Goal: Task Accomplishment & Management: Use online tool/utility

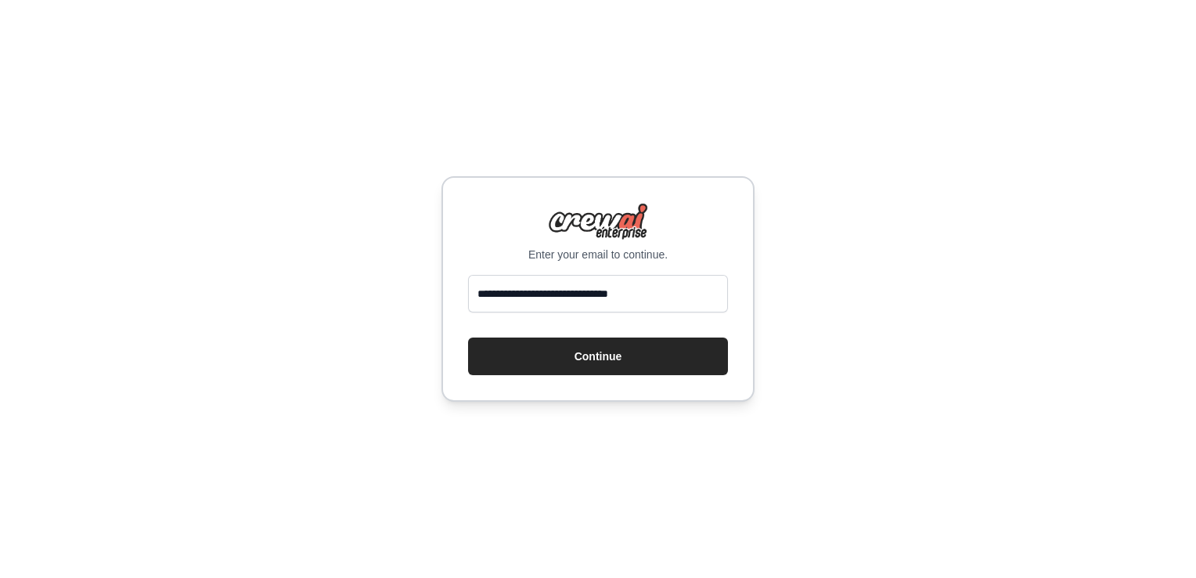
click at [567, 355] on button "Continue" at bounding box center [598, 356] width 260 height 38
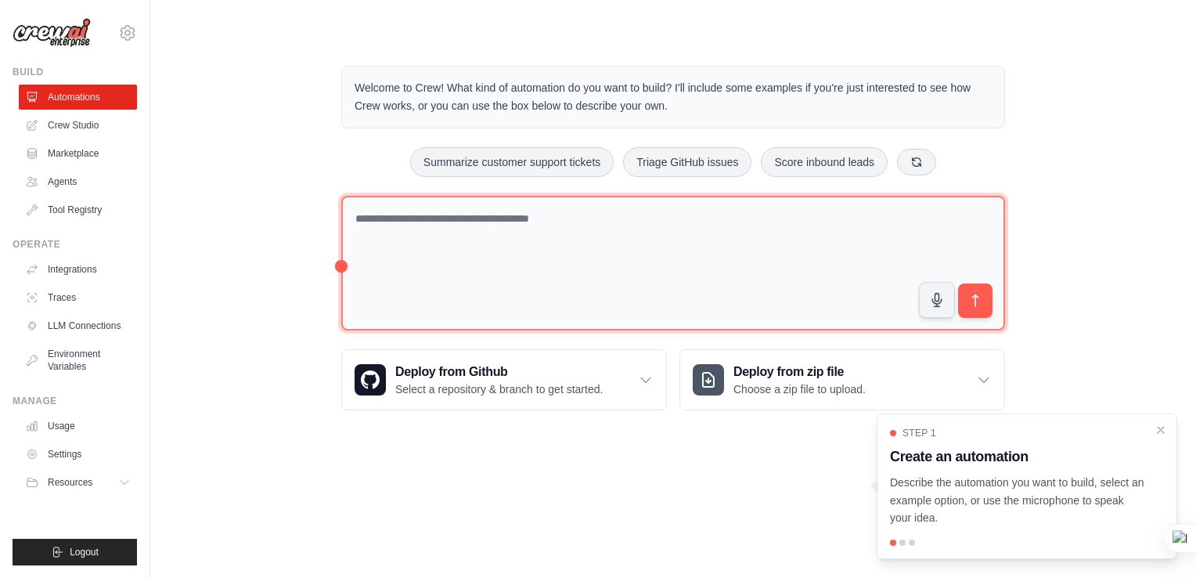
click at [478, 218] on textarea at bounding box center [673, 263] width 664 height 135
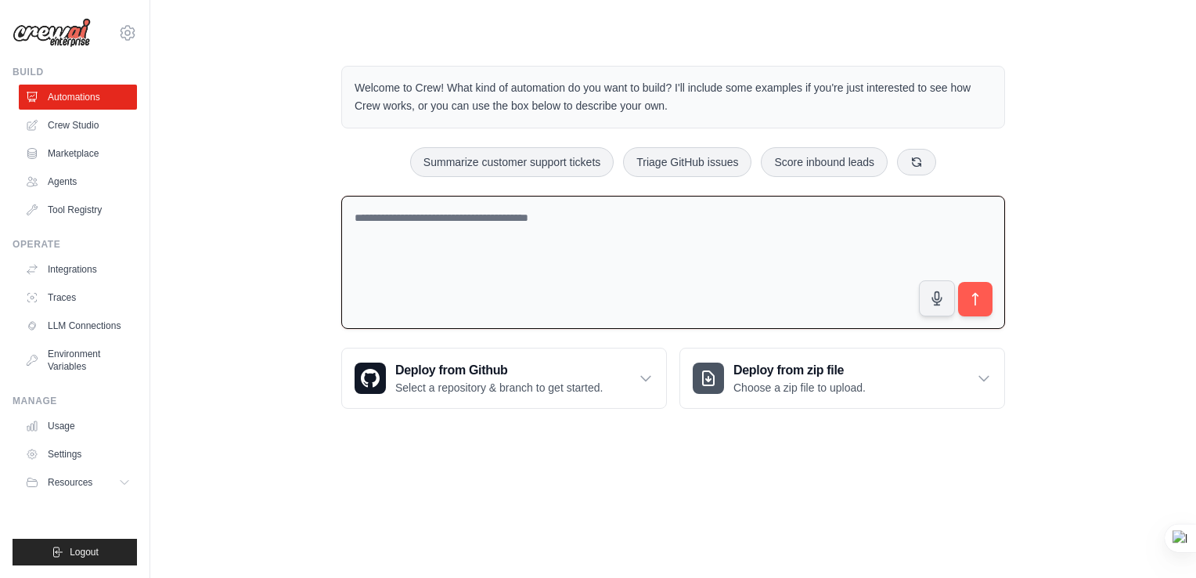
click at [429, 225] on textarea at bounding box center [673, 263] width 664 height 134
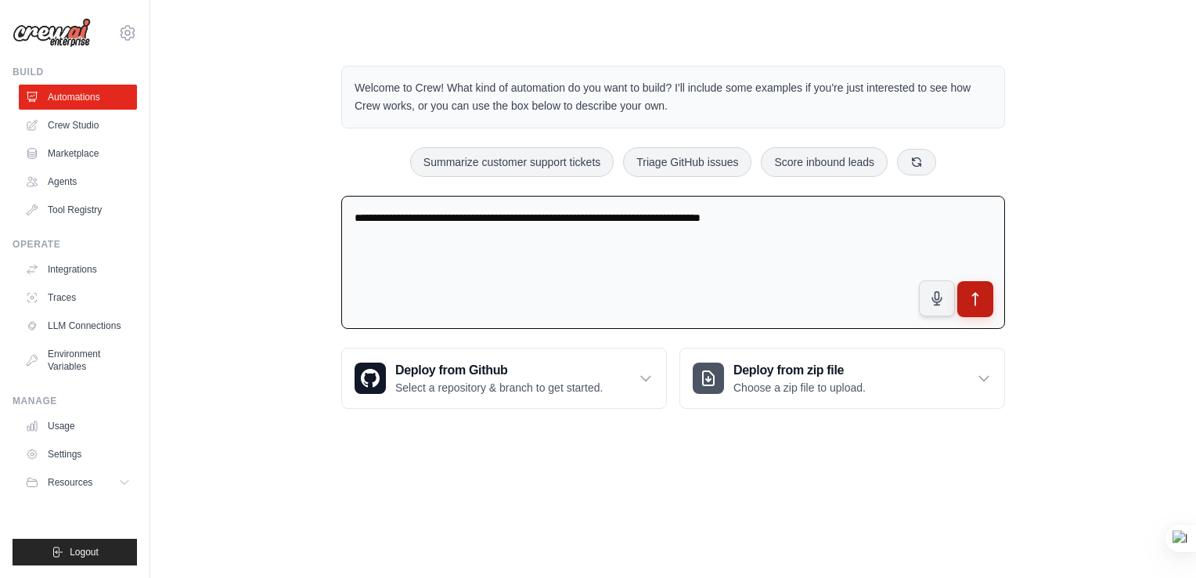
type textarea "**********"
click at [977, 299] on icon "submit" at bounding box center [976, 299] width 16 height 16
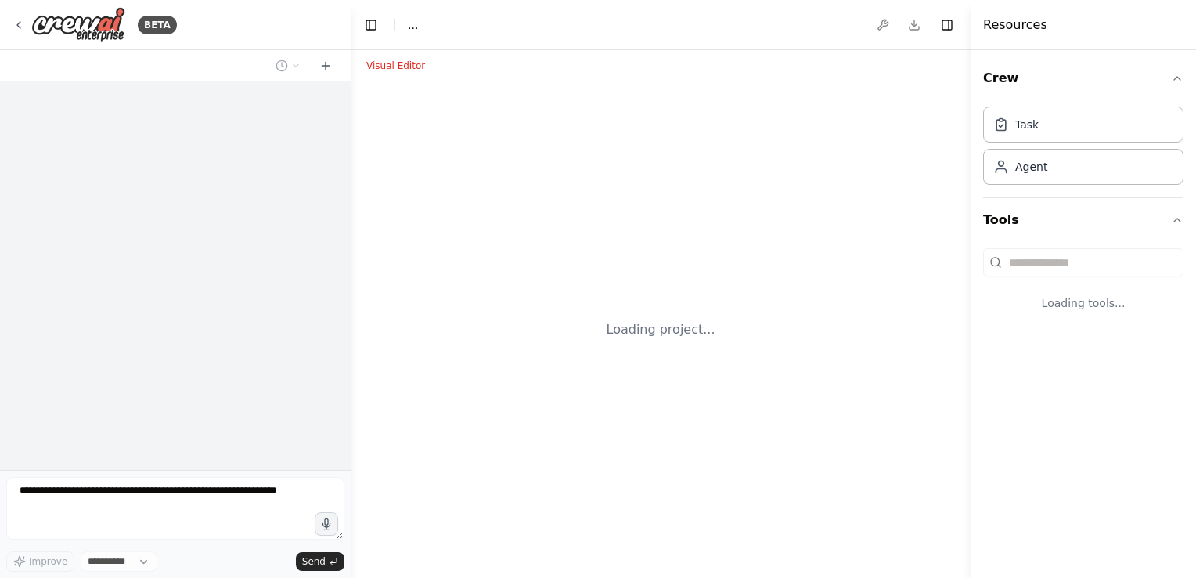
select select "****"
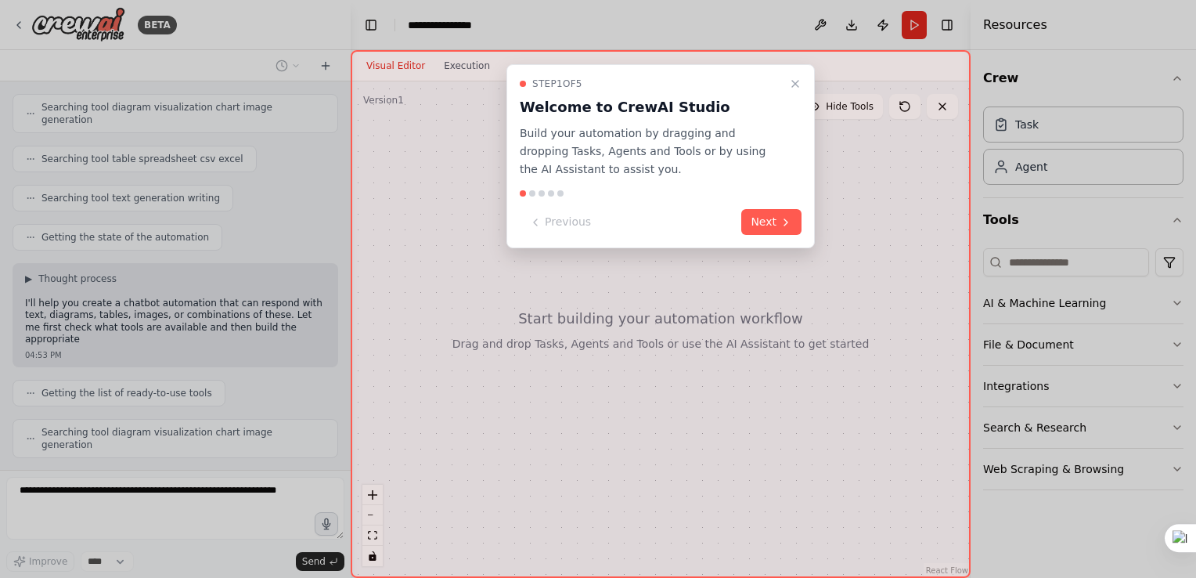
scroll to position [233, 0]
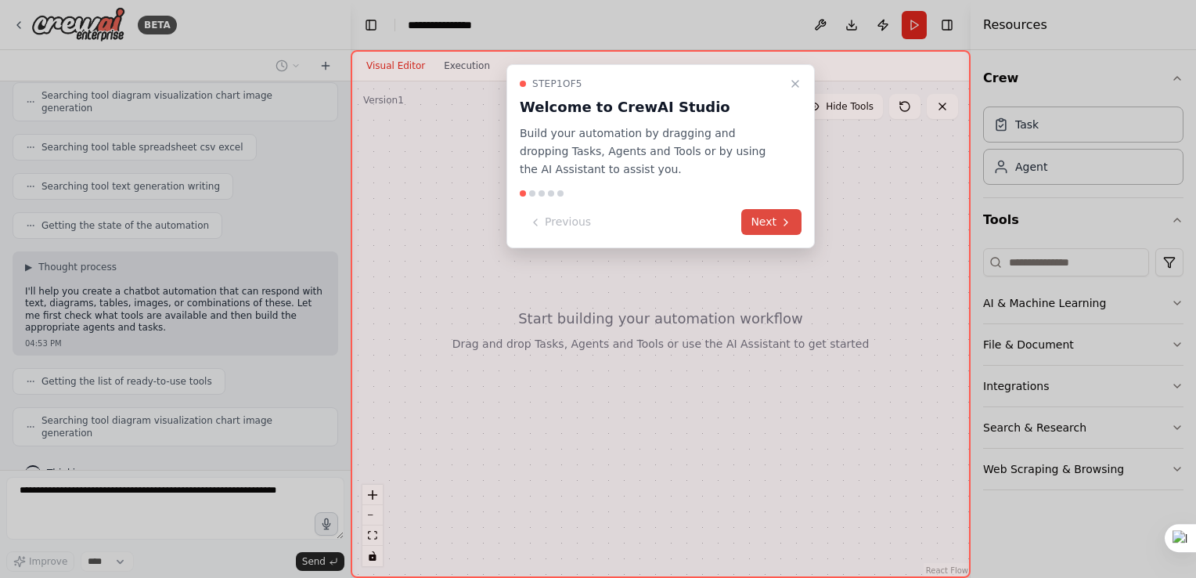
click at [776, 218] on button "Next" at bounding box center [771, 222] width 60 height 26
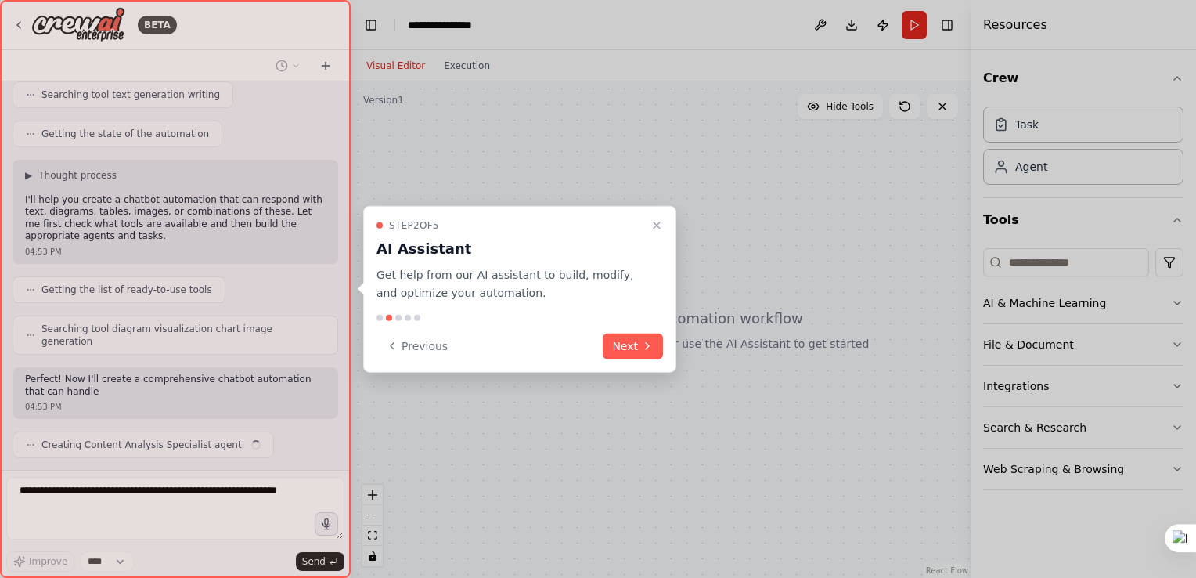
scroll to position [336, 0]
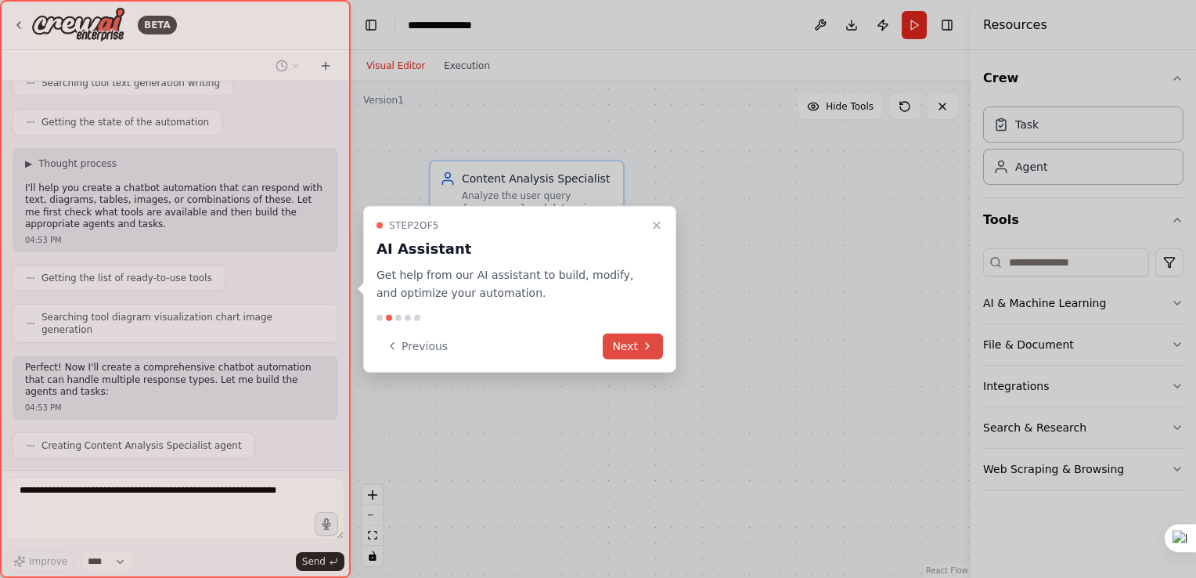
click at [629, 344] on button "Next" at bounding box center [633, 346] width 60 height 26
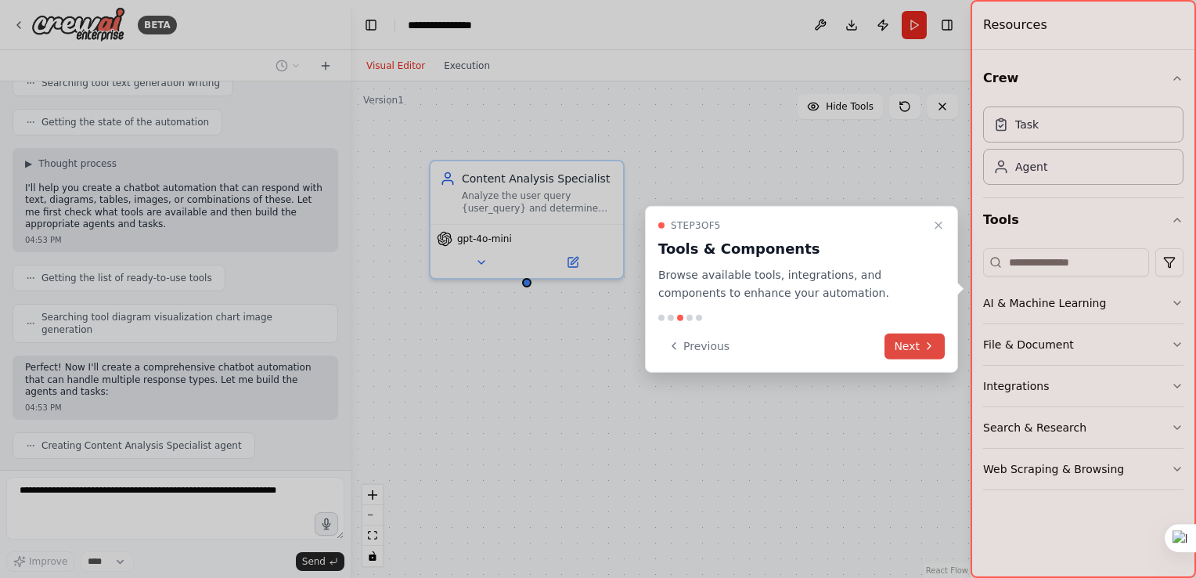
click at [914, 344] on button "Next" at bounding box center [915, 346] width 60 height 26
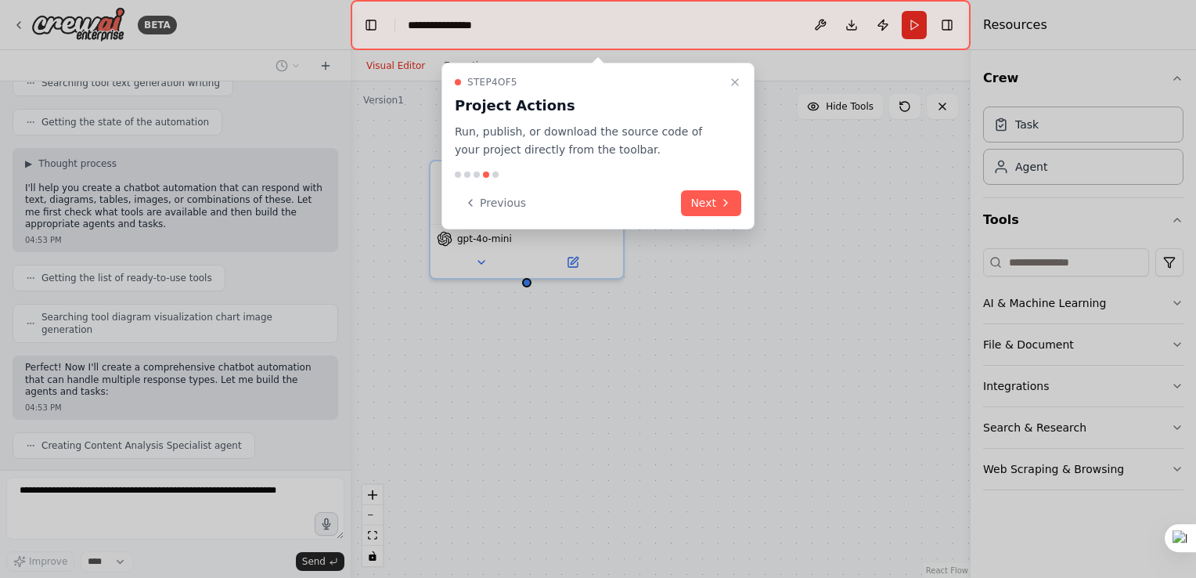
scroll to position [375, 0]
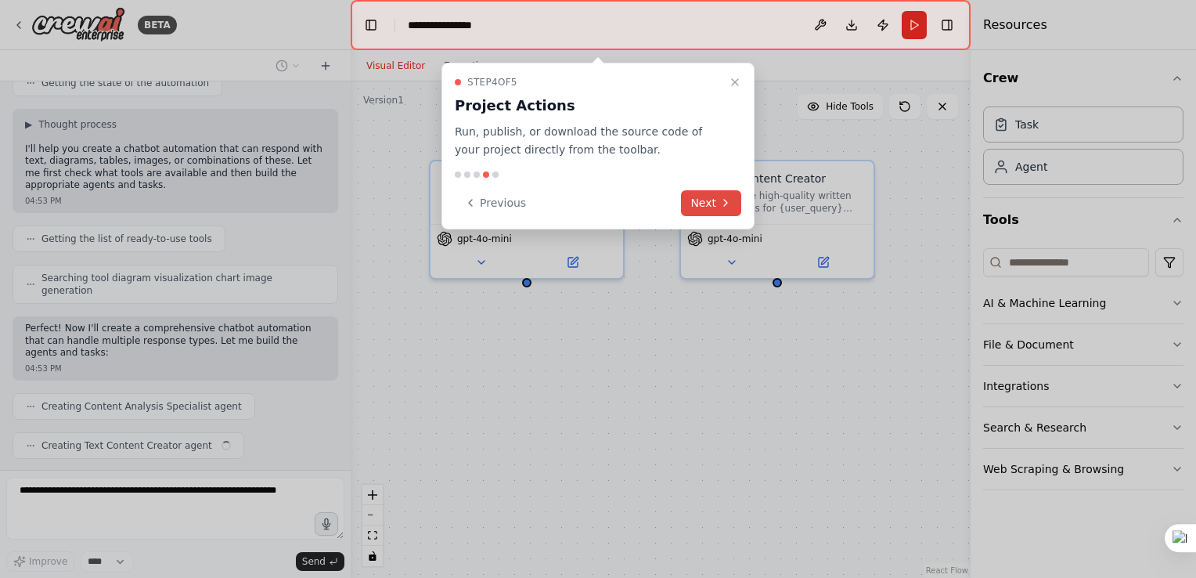
click at [705, 204] on button "Next" at bounding box center [711, 203] width 60 height 26
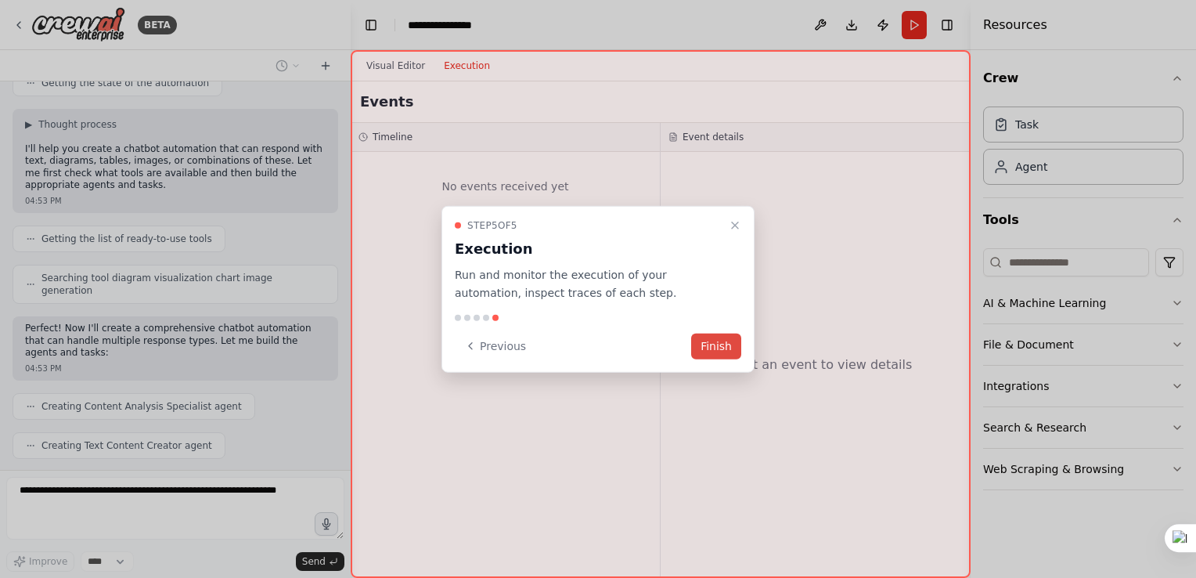
click at [714, 349] on button "Finish" at bounding box center [716, 346] width 50 height 26
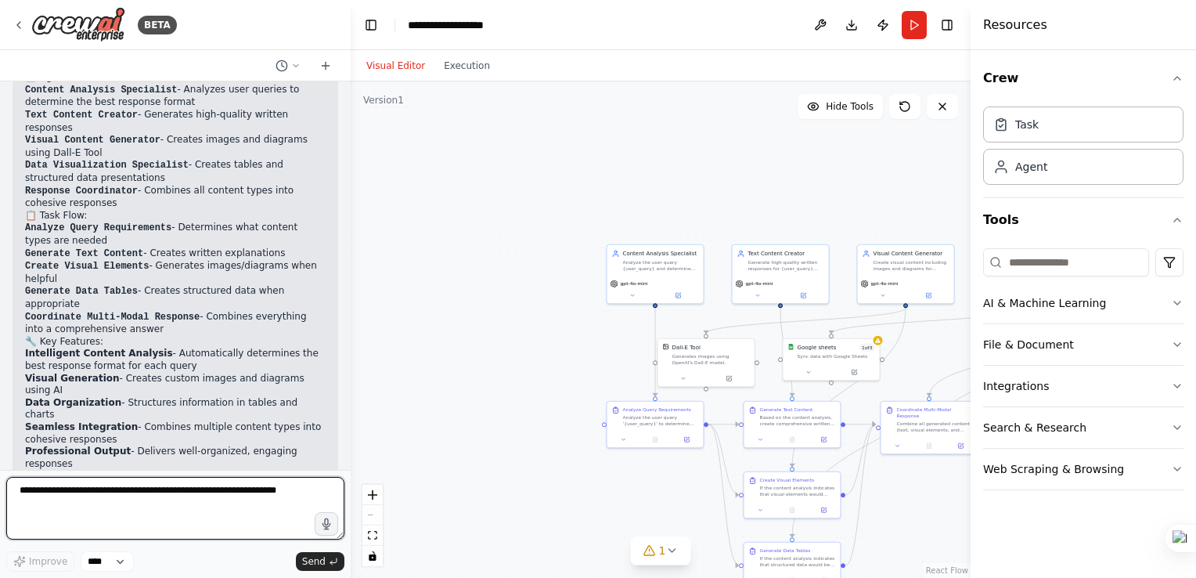
scroll to position [1326, 0]
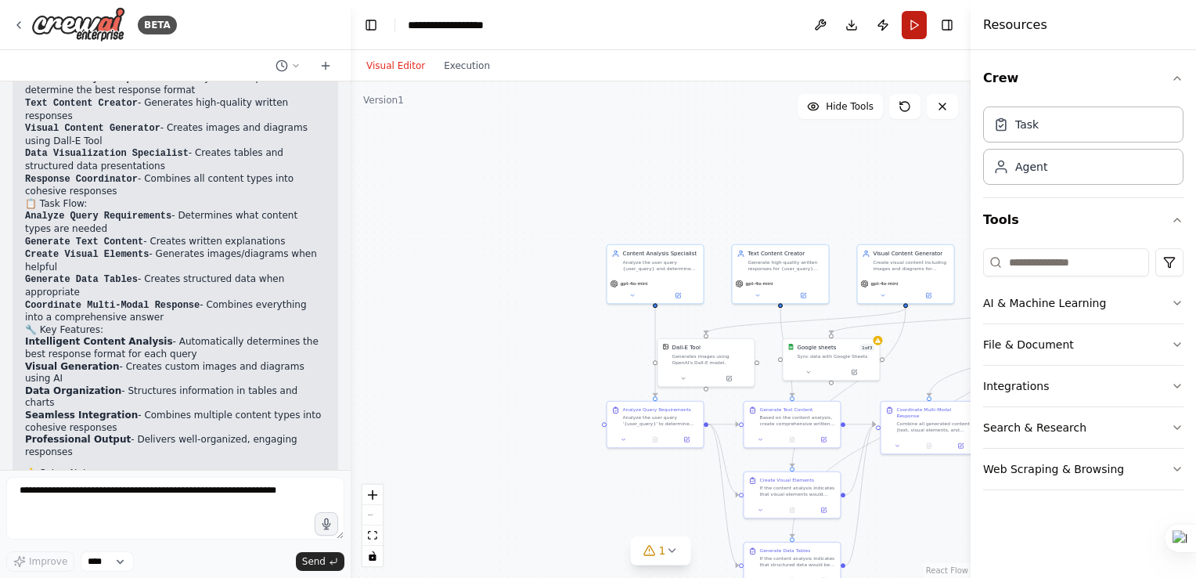
click at [905, 23] on button "Run" at bounding box center [914, 25] width 25 height 28
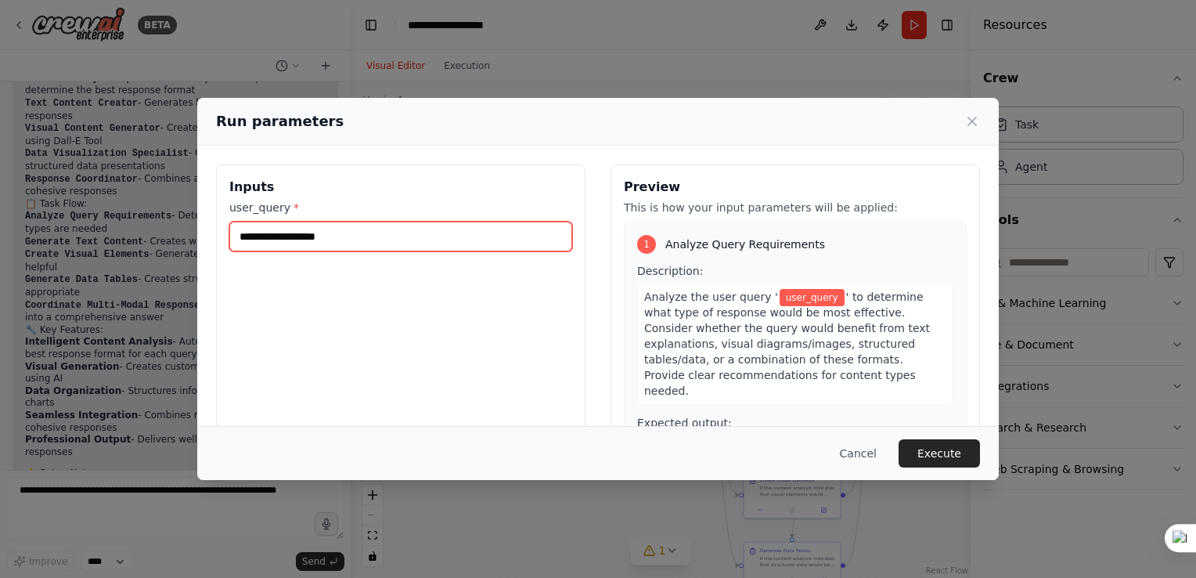
click at [301, 236] on input "user_query *" at bounding box center [400, 237] width 343 height 30
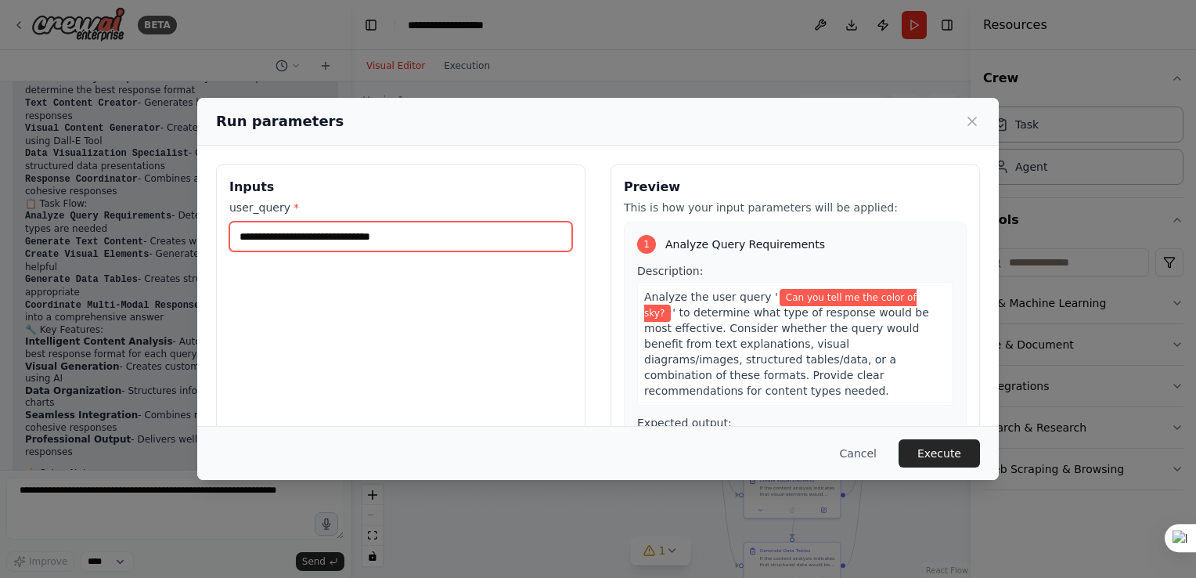
type input "**********"
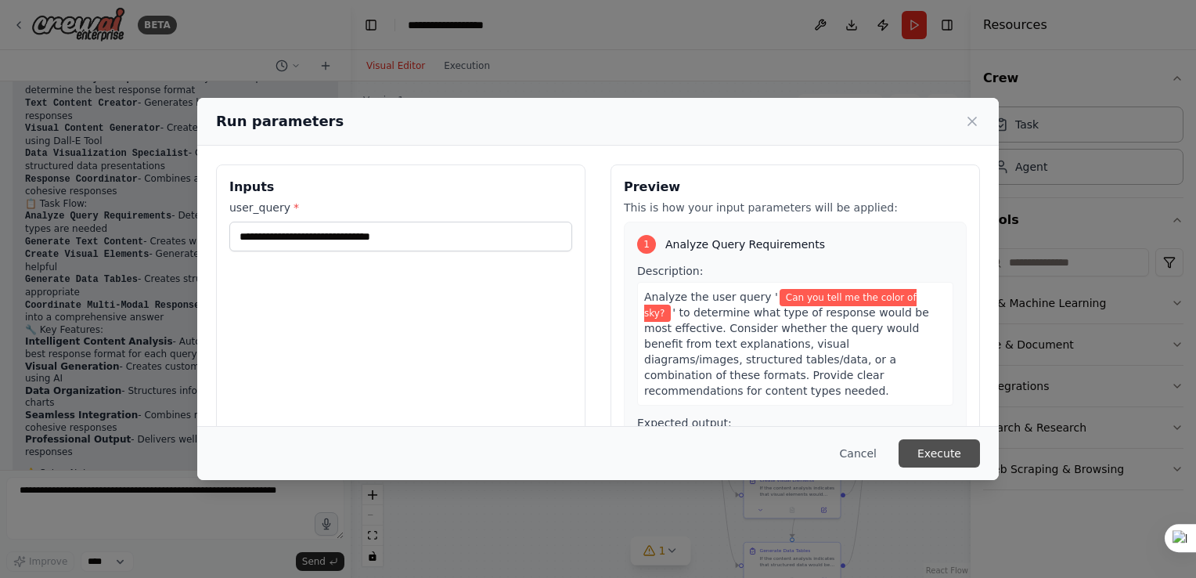
click at [935, 442] on button "Execute" at bounding box center [939, 453] width 81 height 28
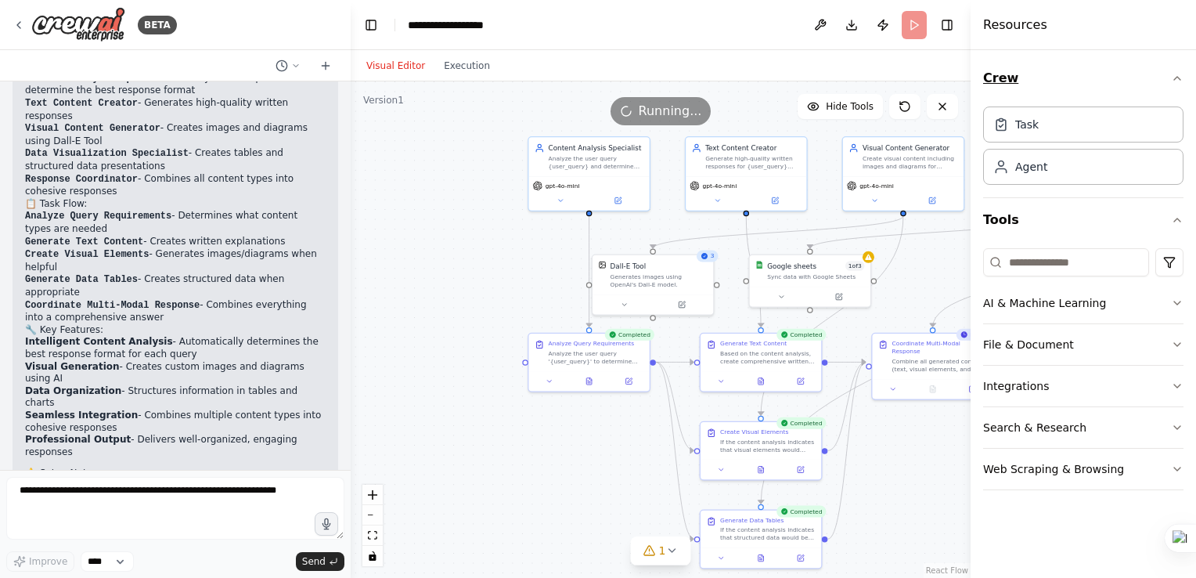
click at [1174, 81] on icon "button" at bounding box center [1177, 78] width 13 height 13
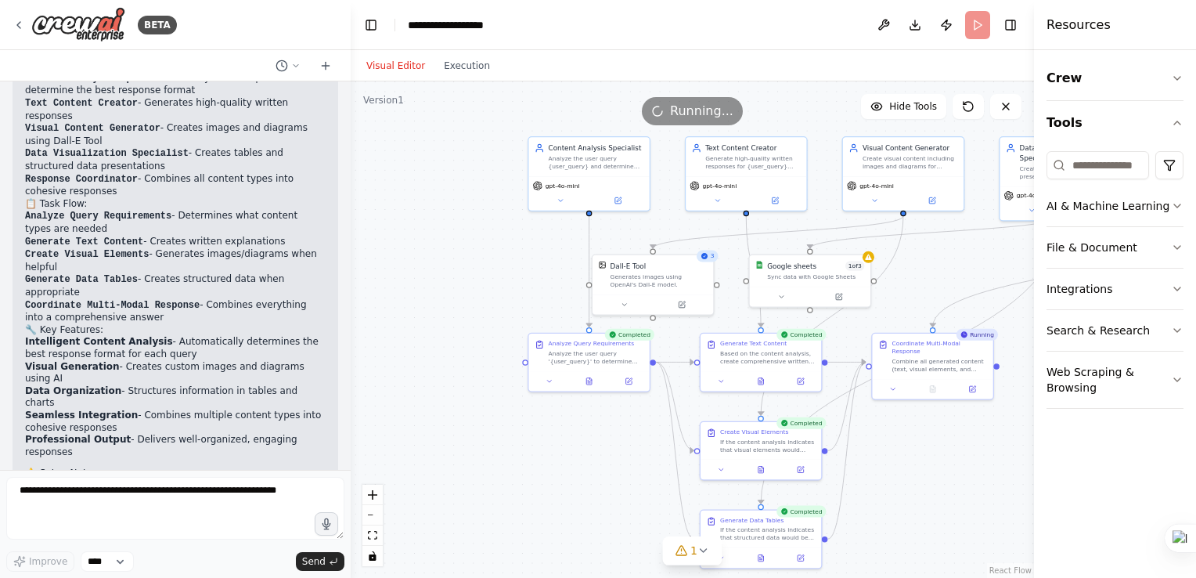
drag, startPoint x: 972, startPoint y: 23, endPoint x: 1091, endPoint y: 20, distance: 119.8
click at [1091, 20] on div "Resources Crew Tools AI & Machine Learning File & Document Integrations Search …" at bounding box center [1115, 289] width 162 height 578
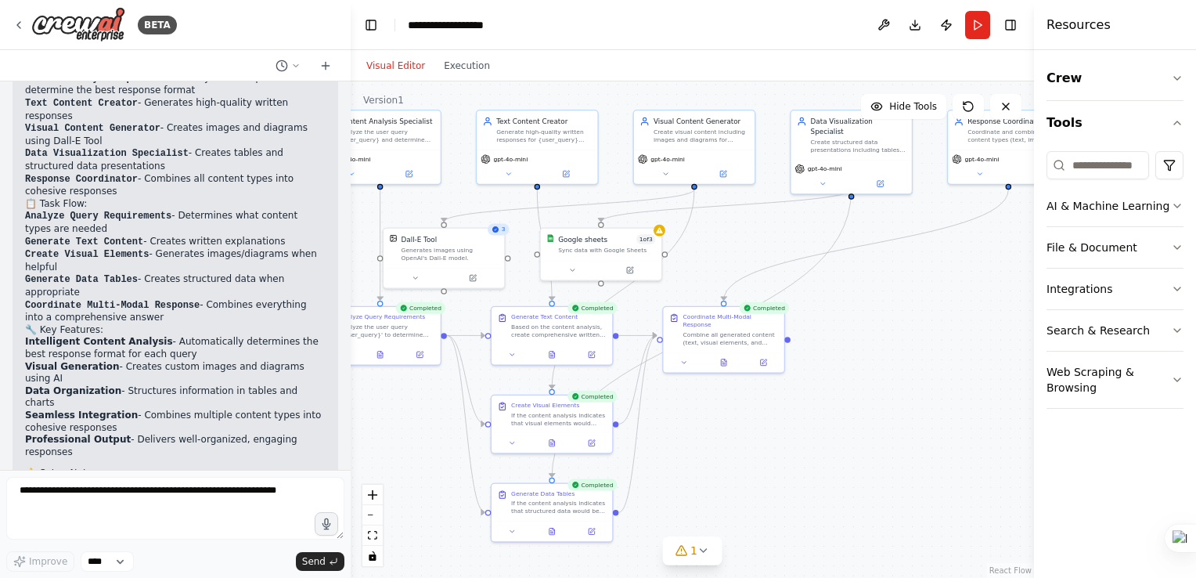
drag, startPoint x: 1026, startPoint y: 323, endPoint x: 817, endPoint y: 296, distance: 211.5
click at [817, 296] on div ".deletable-edge-delete-btn { width: 20px; height: 20px; border: 0px solid #ffff…" at bounding box center [693, 329] width 684 height 496
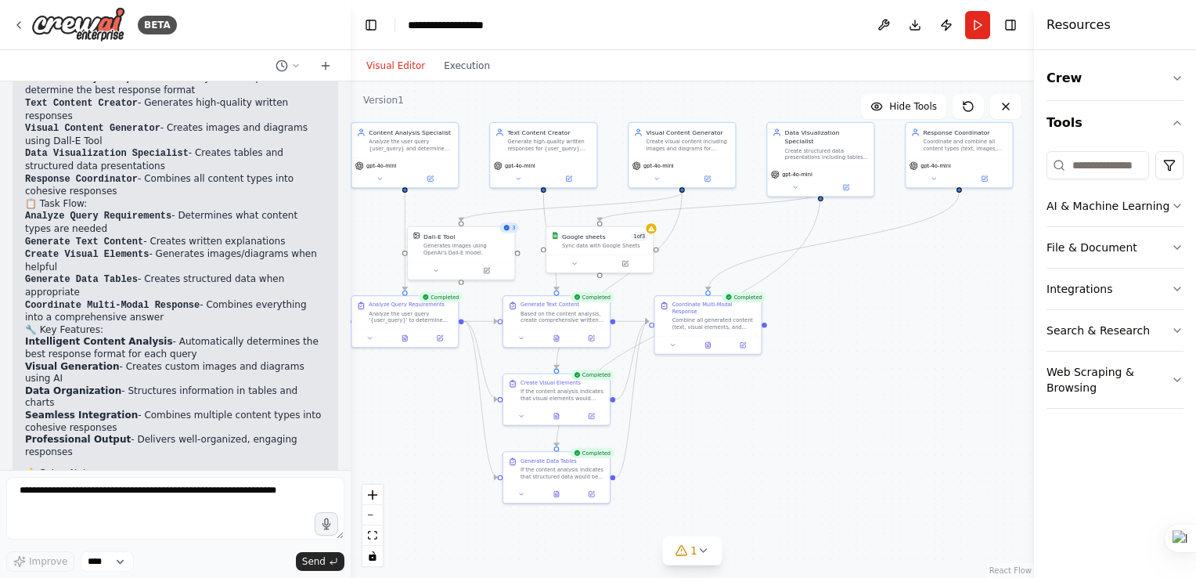
drag, startPoint x: 918, startPoint y: 269, endPoint x: 900, endPoint y: 245, distance: 29.6
click at [900, 245] on div ".deletable-edge-delete-btn { width: 20px; height: 20px; border: 0px solid #ffff…" at bounding box center [693, 329] width 684 height 496
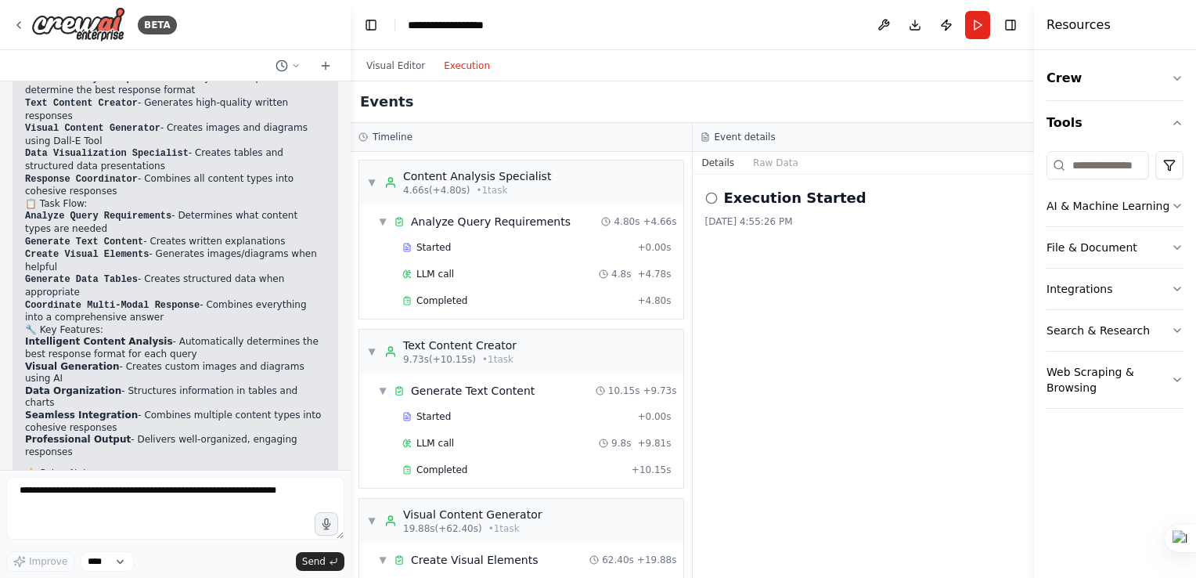
click at [471, 60] on button "Execution" at bounding box center [467, 65] width 65 height 19
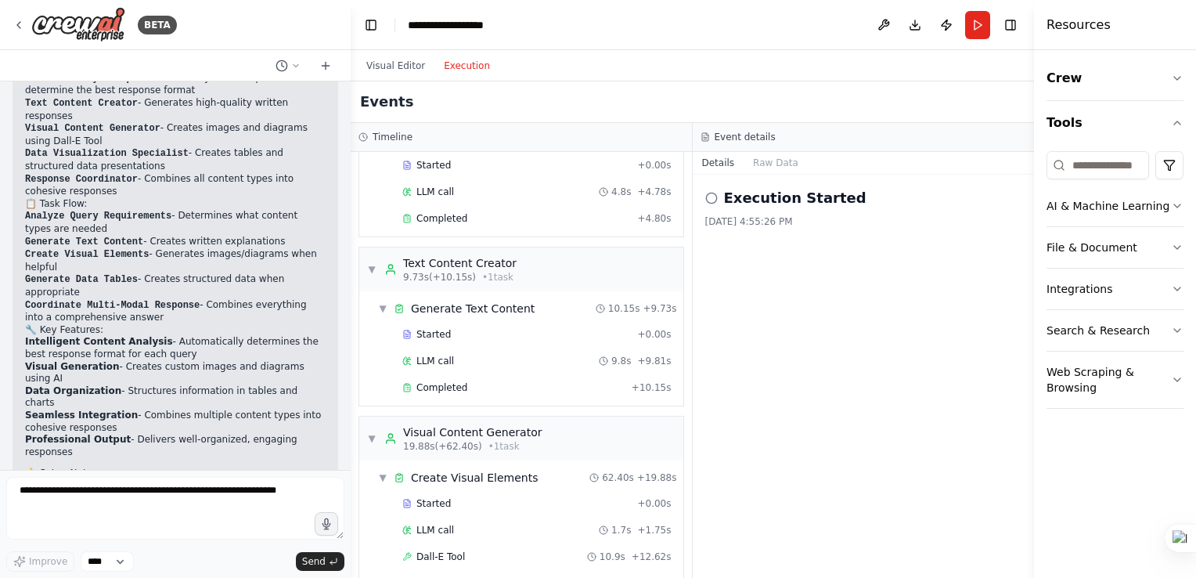
scroll to position [0, 0]
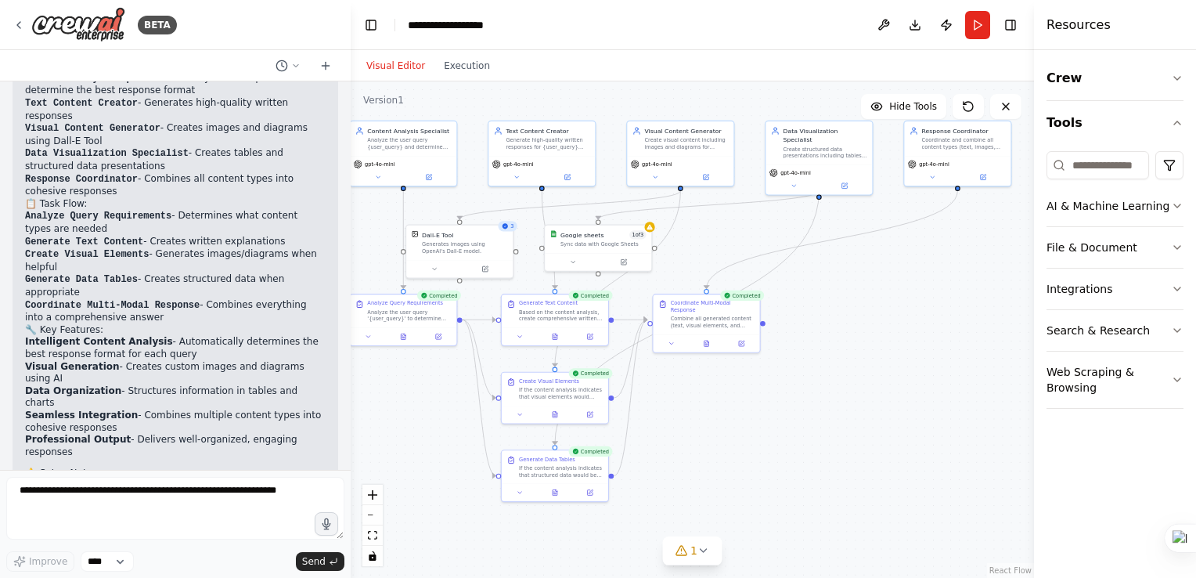
click at [375, 68] on button "Visual Editor" at bounding box center [396, 65] width 78 height 19
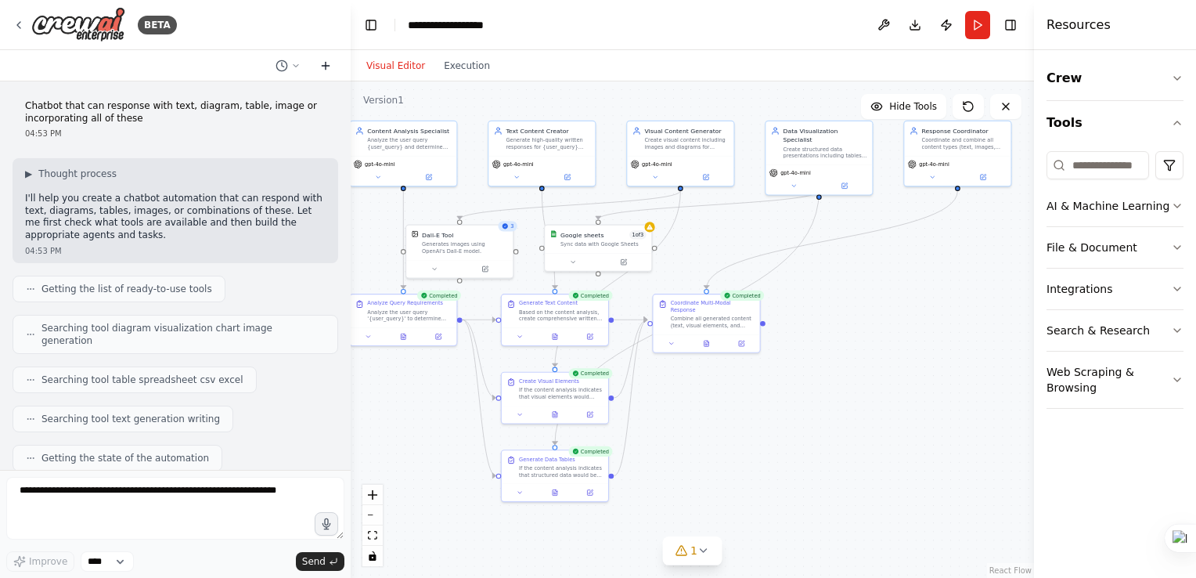
click at [321, 71] on button at bounding box center [325, 65] width 25 height 19
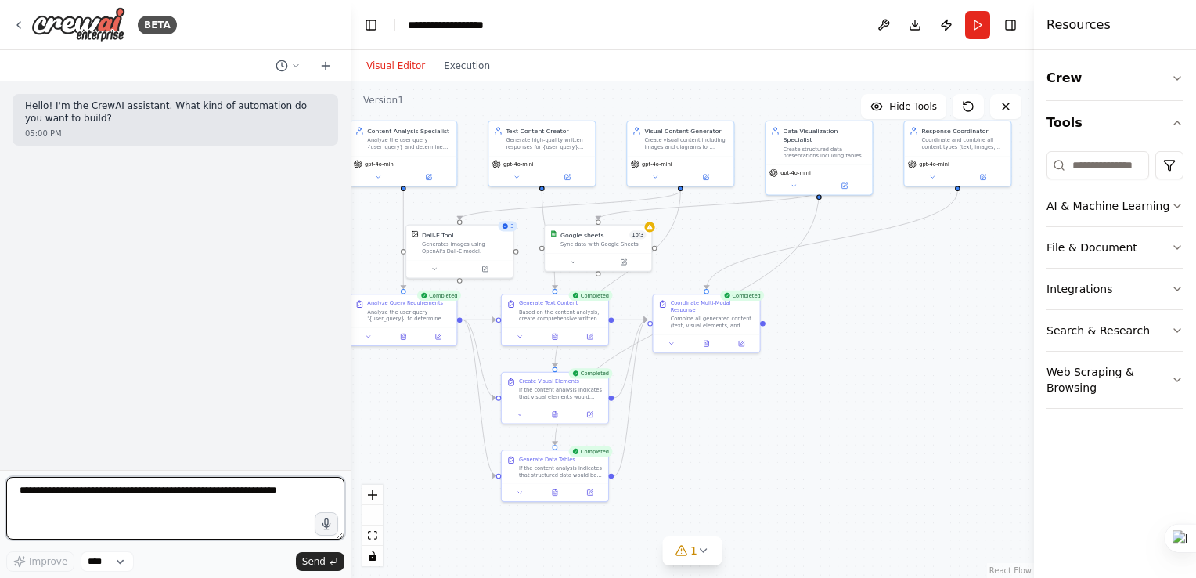
click at [153, 484] on textarea at bounding box center [175, 508] width 338 height 63
click at [114, 495] on textarea "**********" at bounding box center [175, 508] width 338 height 63
click at [319, 503] on textarea "**********" at bounding box center [175, 508] width 338 height 63
click at [49, 507] on textarea "**********" at bounding box center [175, 508] width 338 height 63
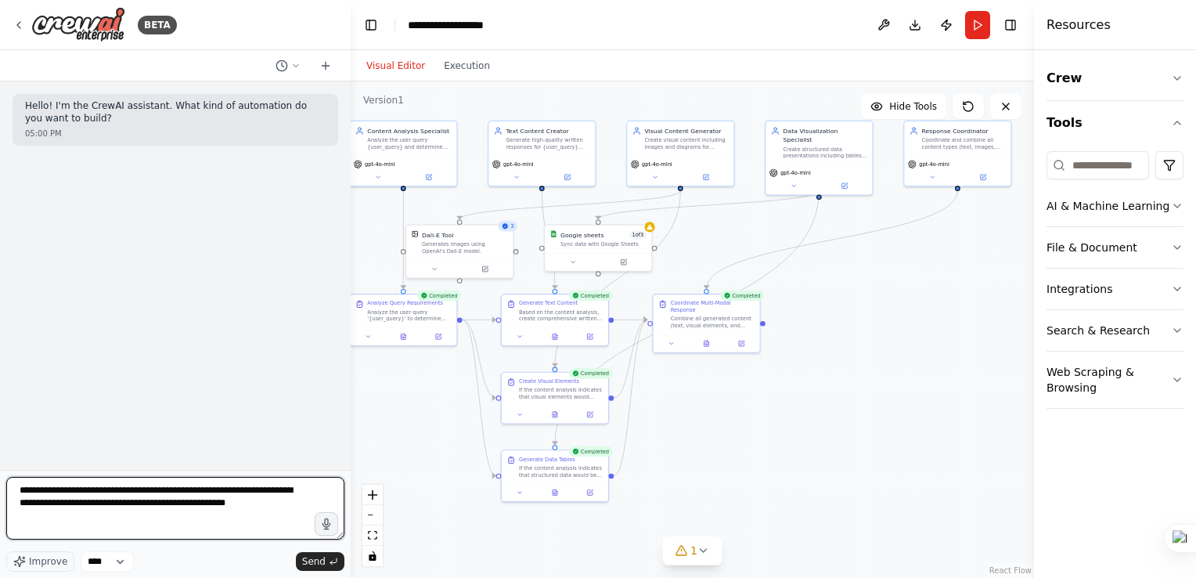
click at [46, 500] on textarea "**********" at bounding box center [175, 508] width 338 height 63
type textarea "**********"
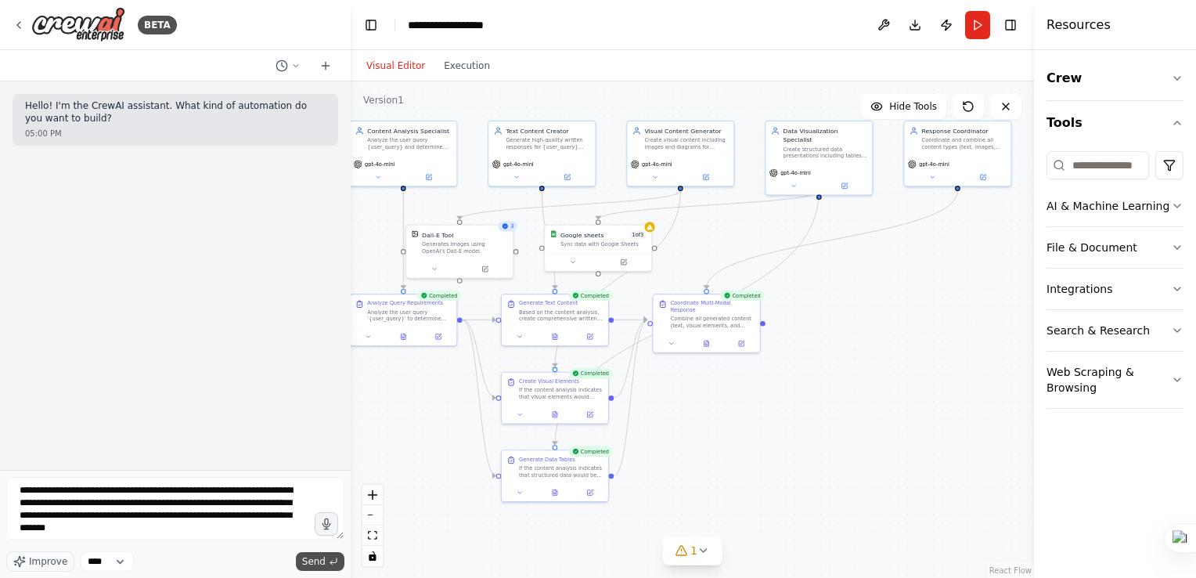
click at [304, 568] on button "Send" at bounding box center [320, 561] width 49 height 19
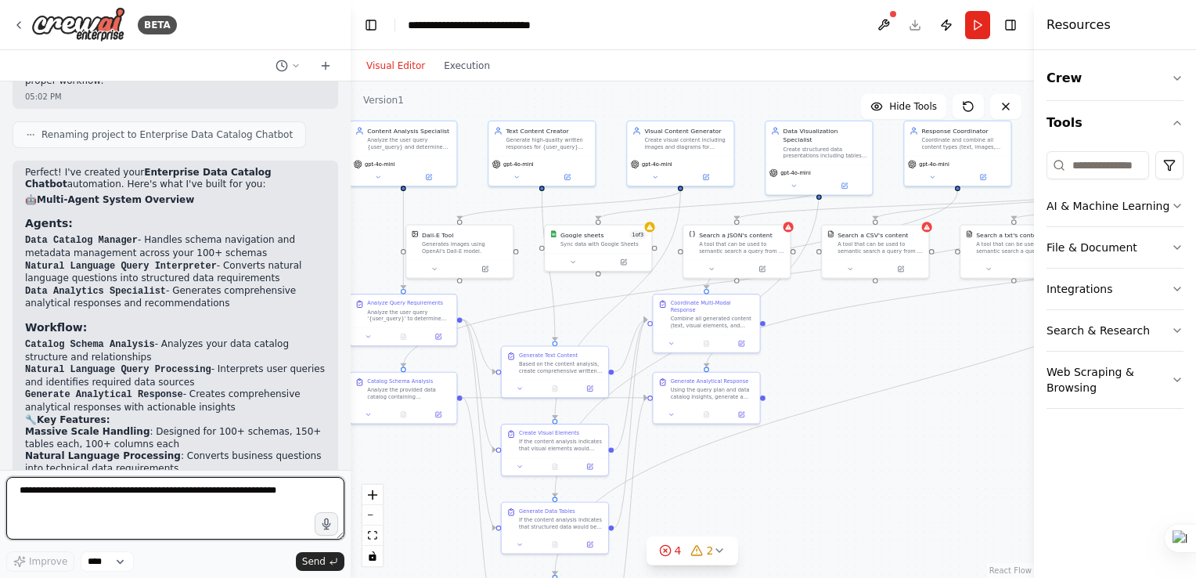
scroll to position [1436, 0]
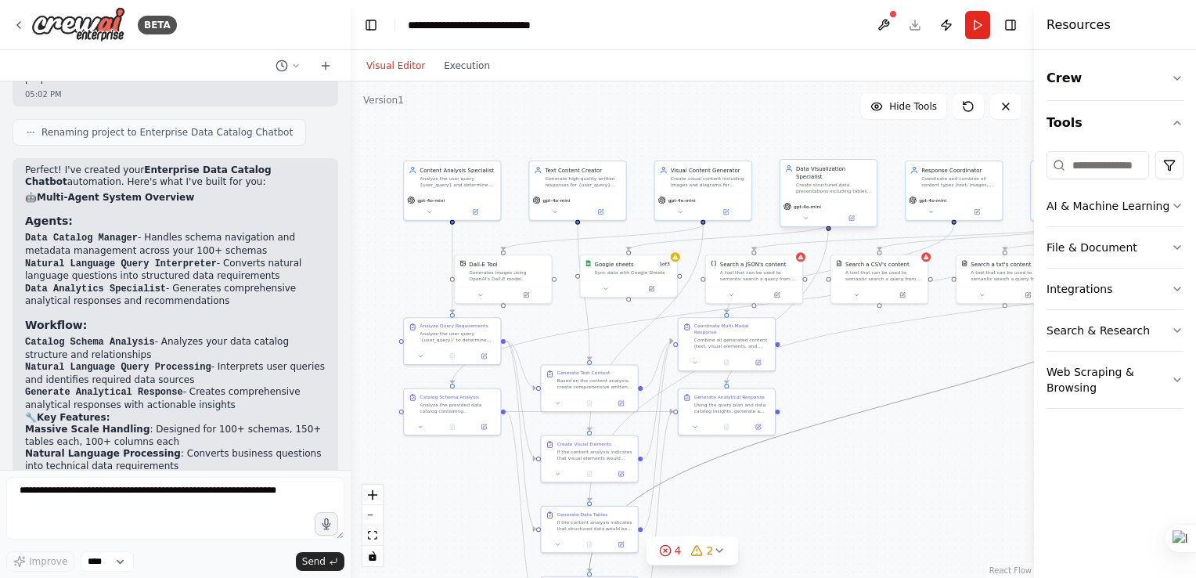
drag, startPoint x: 896, startPoint y: 402, endPoint x: 781, endPoint y: 173, distance: 256.3
click at [706, 173] on div ".deletable-edge-delete-btn { width: 20px; height: 20px; border: 0px solid #ffff…" at bounding box center [535, 245] width 342 height 248
click at [969, 106] on icon at bounding box center [968, 106] width 13 height 13
click at [968, 117] on button at bounding box center [968, 106] width 31 height 25
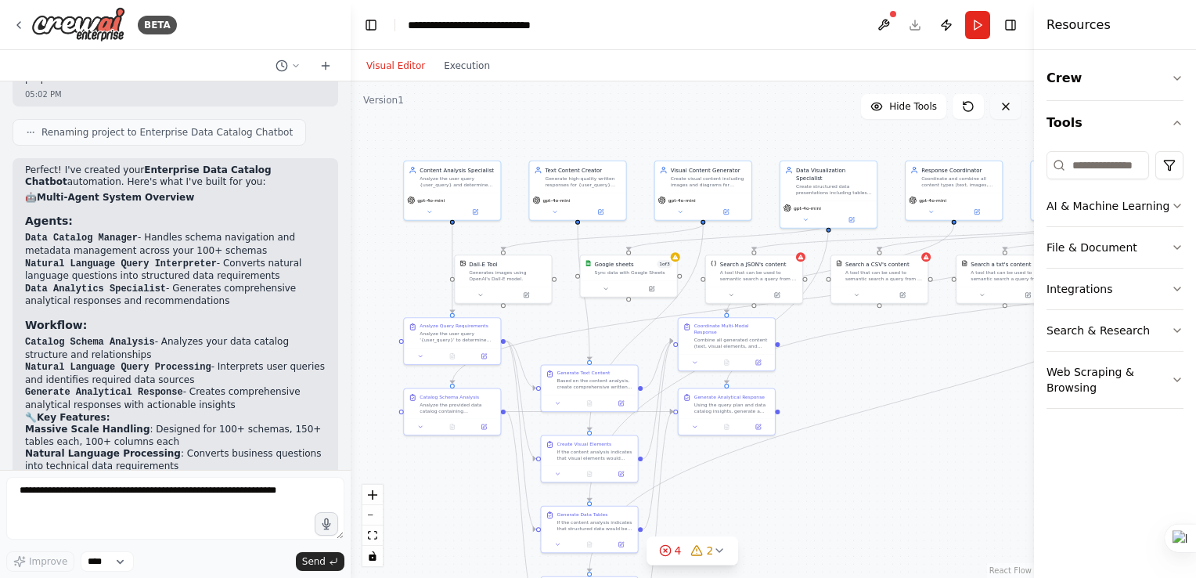
click at [1000, 113] on button at bounding box center [1005, 106] width 31 height 25
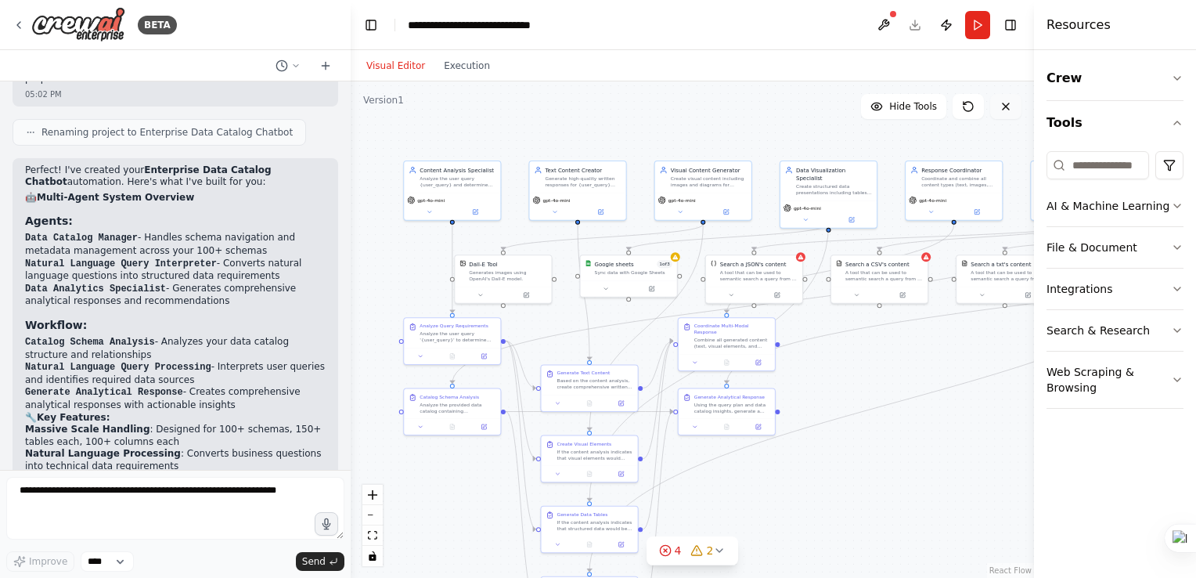
click at [1000, 113] on button at bounding box center [1005, 106] width 31 height 25
click at [890, 106] on button "Hide Tools" at bounding box center [903, 106] width 85 height 25
click at [889, 105] on button "Show Tools" at bounding box center [901, 106] width 89 height 25
click at [889, 105] on button "Hide Tools" at bounding box center [903, 106] width 85 height 25
click at [476, 76] on div "Visual Editor Execution" at bounding box center [428, 65] width 142 height 31
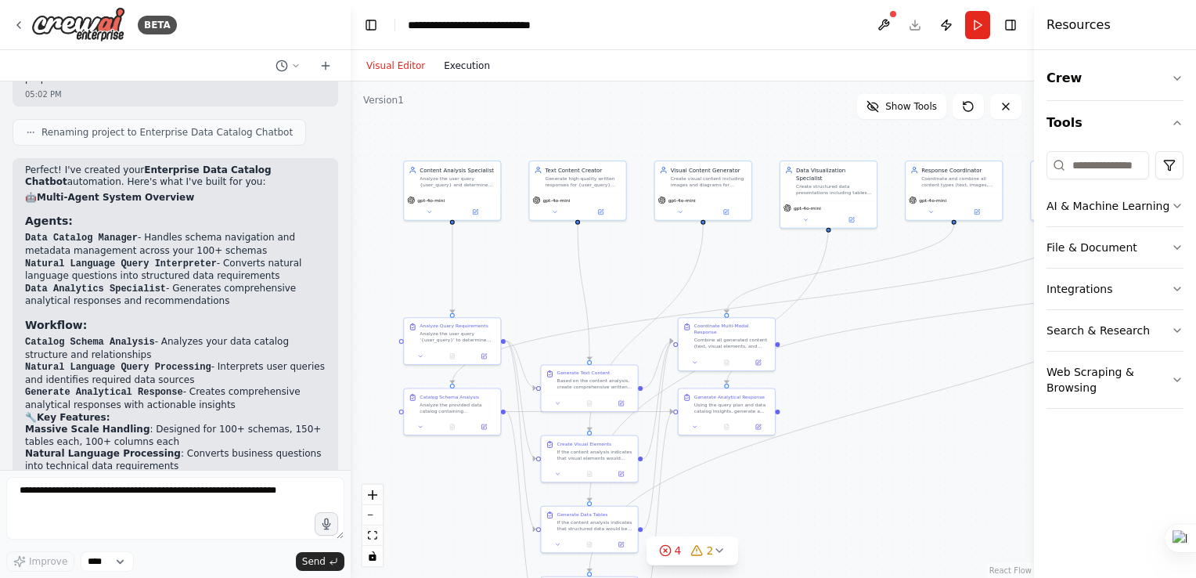
click at [471, 61] on button "Execution" at bounding box center [467, 65] width 65 height 19
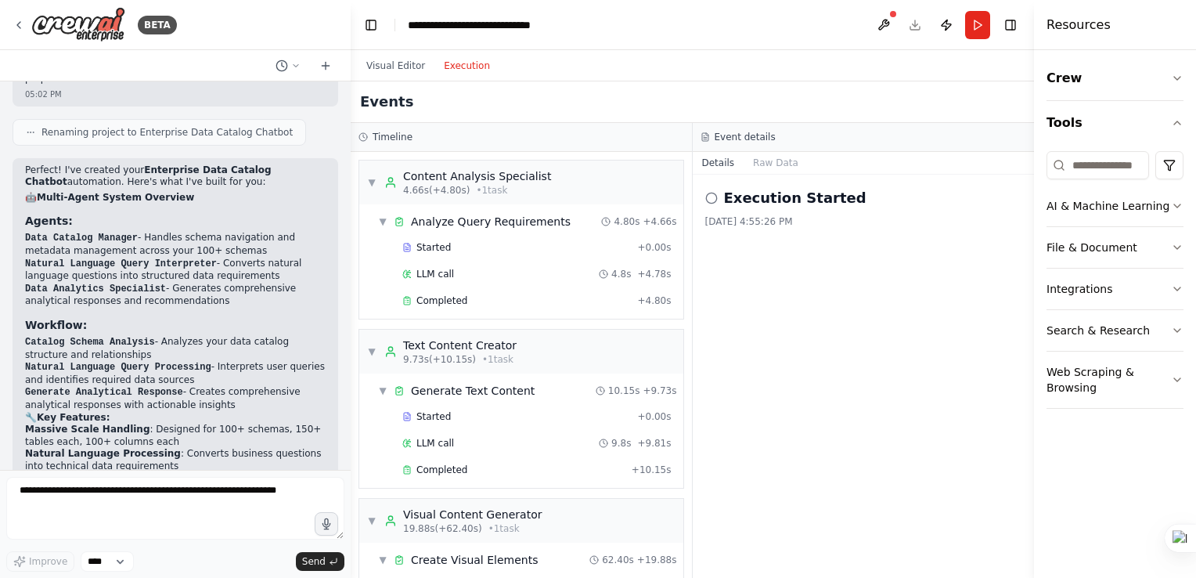
click at [395, 74] on div "Visual Editor Execution" at bounding box center [428, 65] width 142 height 31
click at [393, 60] on button "Visual Editor" at bounding box center [396, 65] width 78 height 19
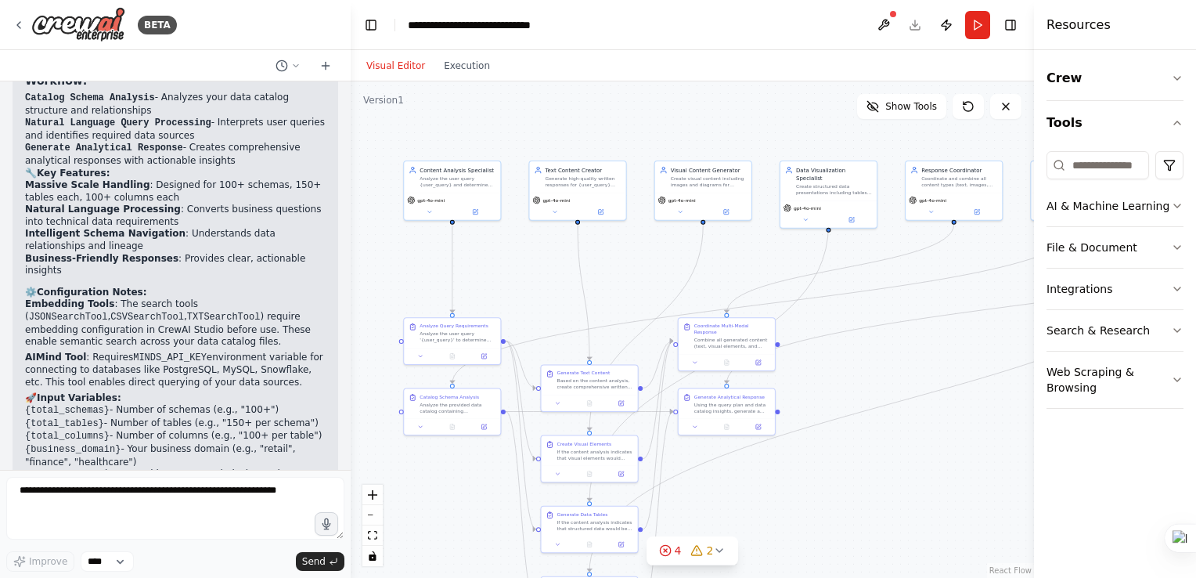
scroll to position [1714, 0]
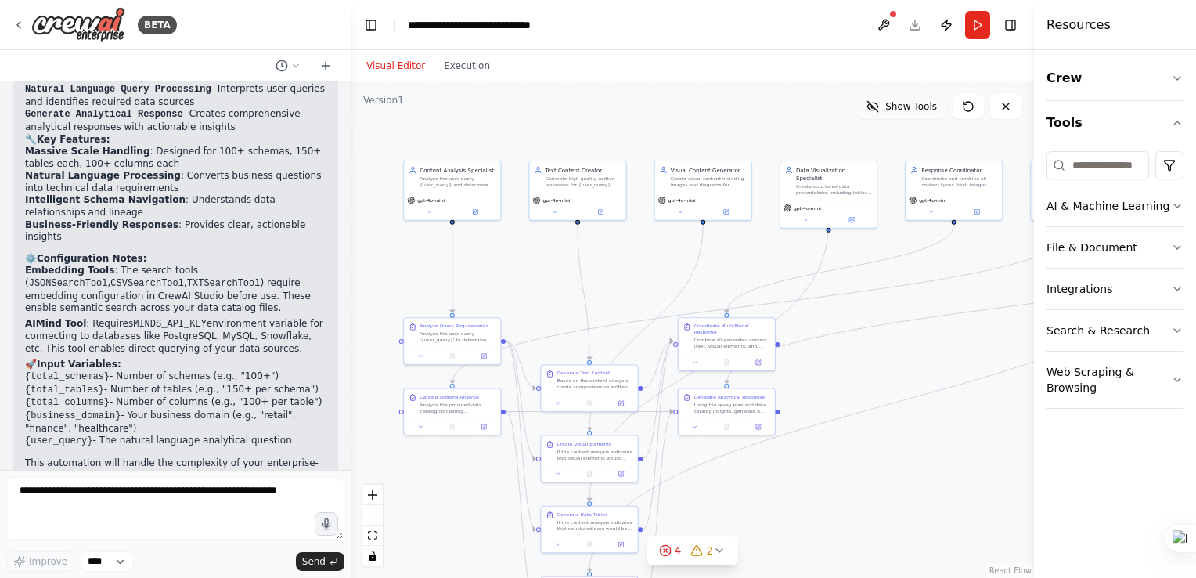
click at [878, 111] on icon at bounding box center [873, 106] width 13 height 13
click at [401, 204] on div ".deletable-edge-delete-btn { width: 20px; height: 20px; border: 0px solid #ffff…" at bounding box center [693, 329] width 684 height 496
click at [437, 191] on div "gpt-4o-mini" at bounding box center [452, 204] width 96 height 27
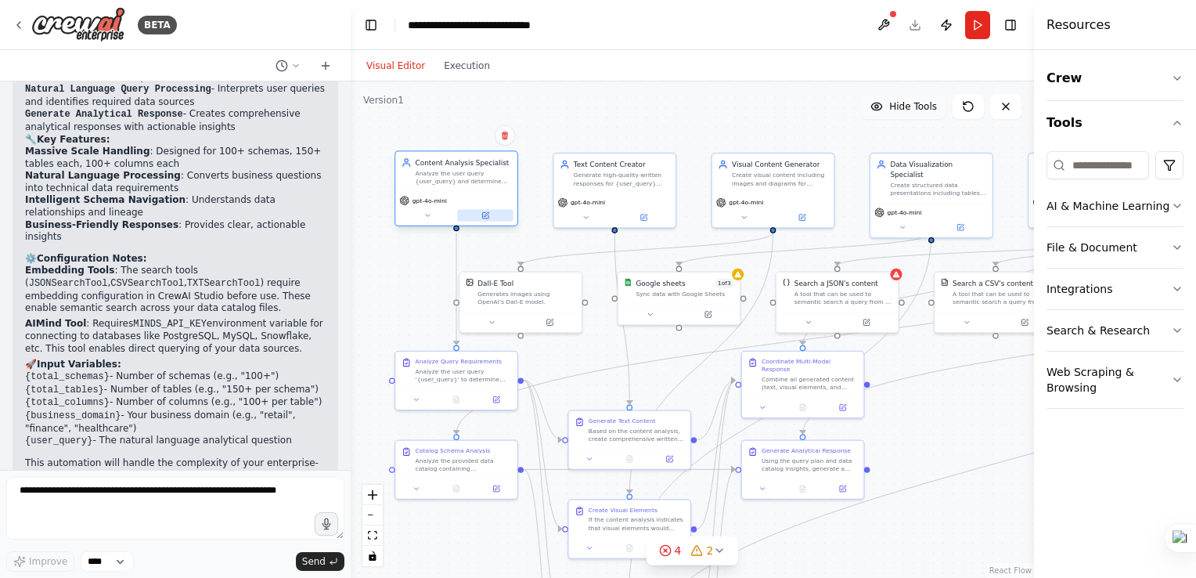
click at [485, 221] on button at bounding box center [485, 216] width 56 height 12
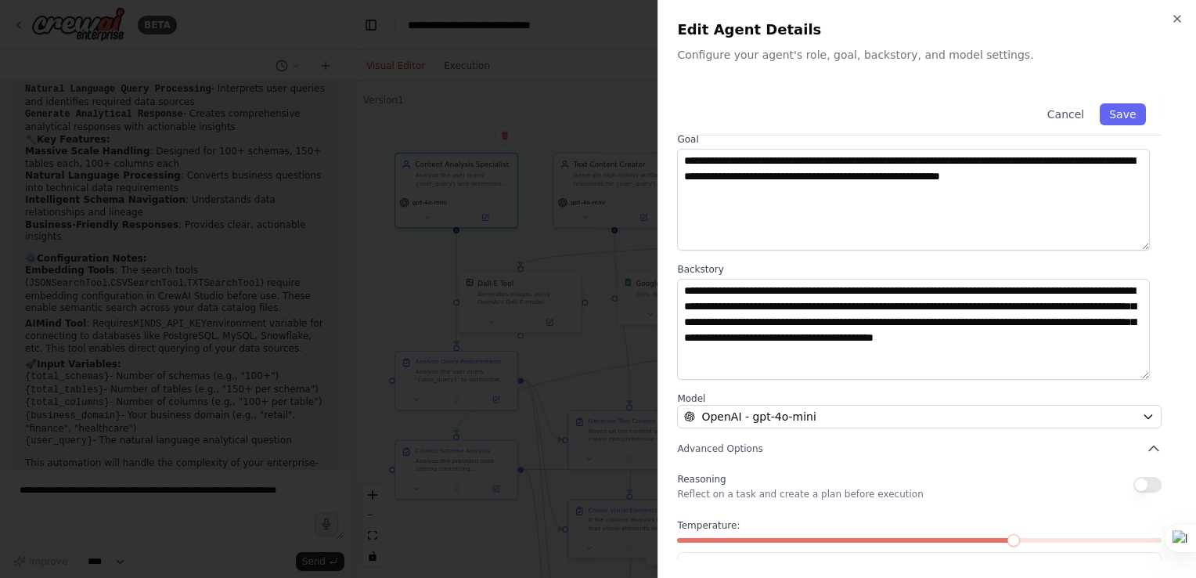
scroll to position [129, 0]
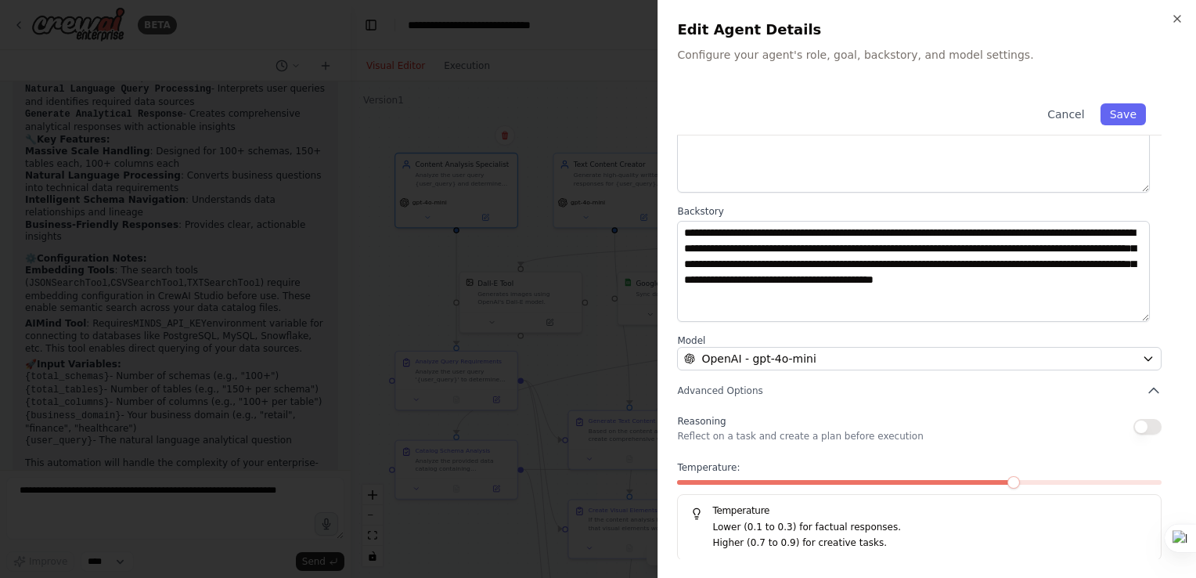
click at [1187, 14] on div "**********" at bounding box center [927, 289] width 539 height 578
click at [1170, 24] on h2 "Edit Agent Details" at bounding box center [927, 30] width 500 height 22
click at [1174, 15] on icon "button" at bounding box center [1177, 19] width 13 height 13
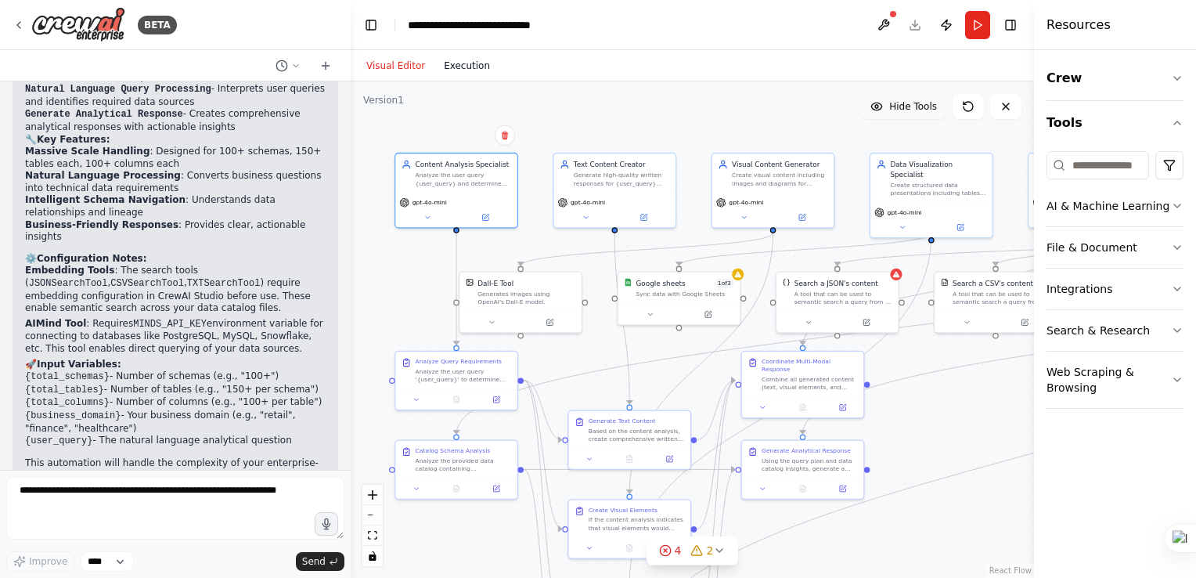
click at [448, 68] on button "Execution" at bounding box center [467, 65] width 65 height 19
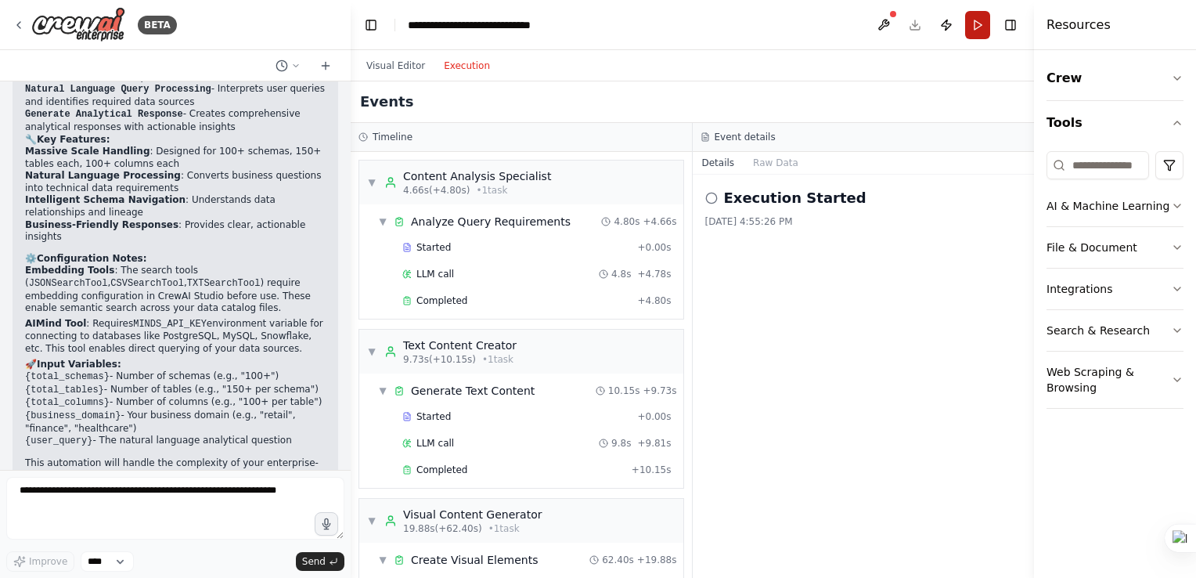
click at [972, 20] on button "Run" at bounding box center [977, 25] width 25 height 28
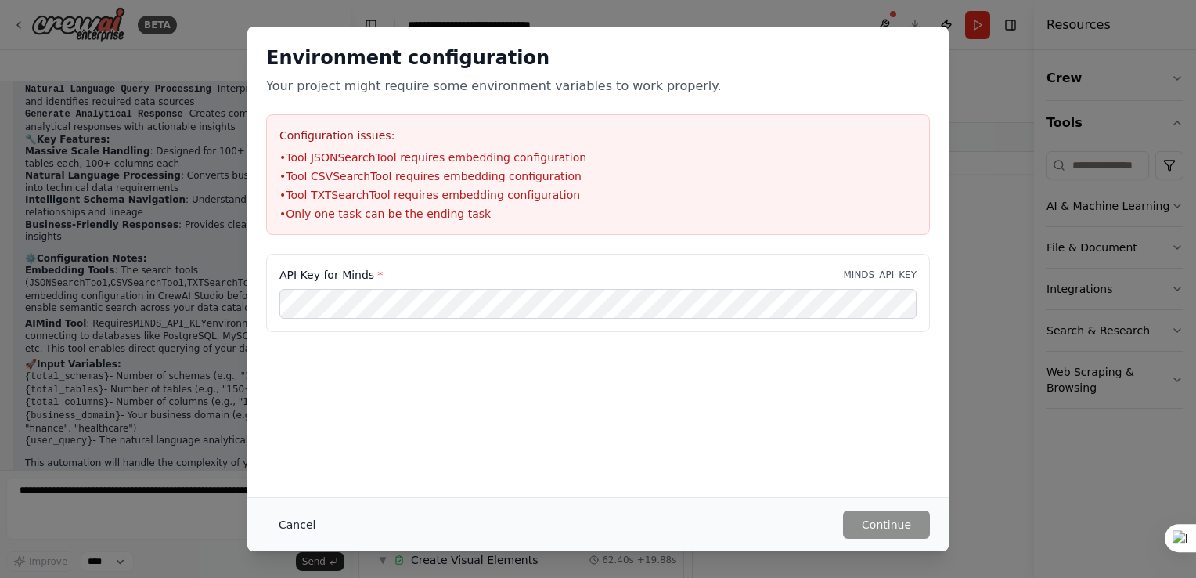
click at [306, 525] on button "Cancel" at bounding box center [297, 524] width 62 height 28
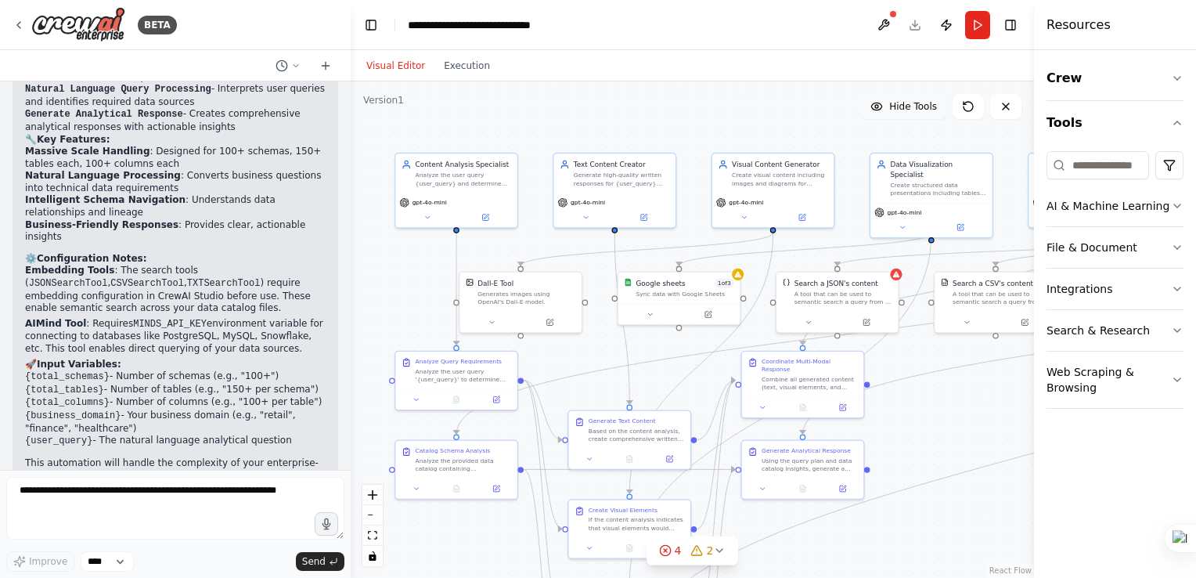
click at [376, 67] on button "Visual Editor" at bounding box center [396, 65] width 78 height 19
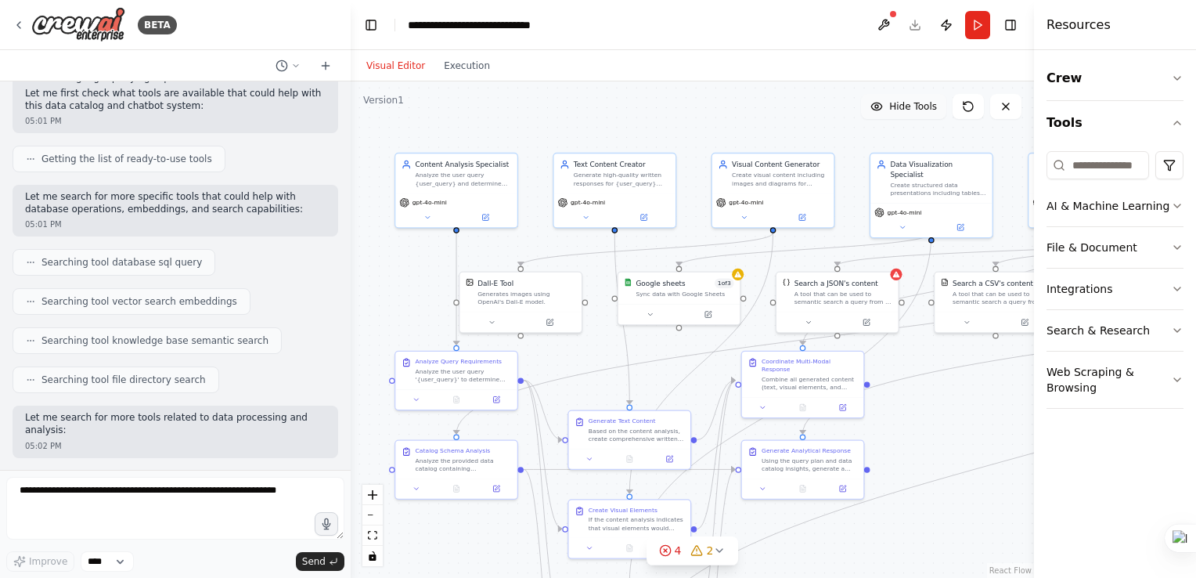
scroll to position [0, 0]
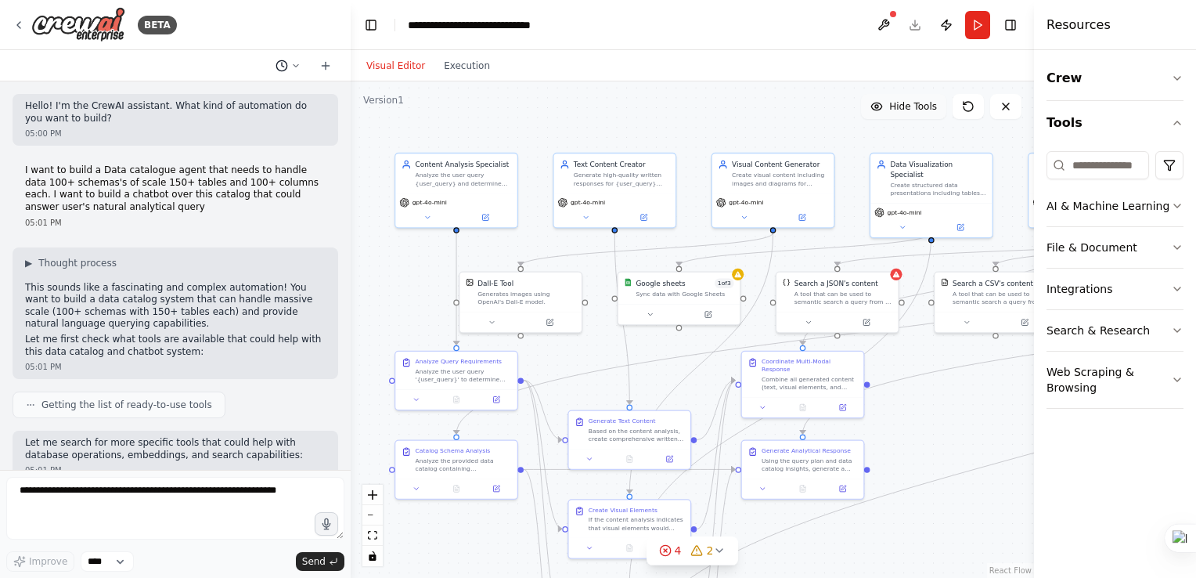
click at [287, 69] on icon at bounding box center [282, 66] width 13 height 13
click at [250, 135] on div "Untitled Today 05:00 PM Chatbot that can response with text, diagram, table, im…" at bounding box center [256, 110] width 199 height 63
click at [251, 115] on button "Chatbot that can response with text, diagram, table, image or incorporating all…" at bounding box center [257, 122] width 186 height 25
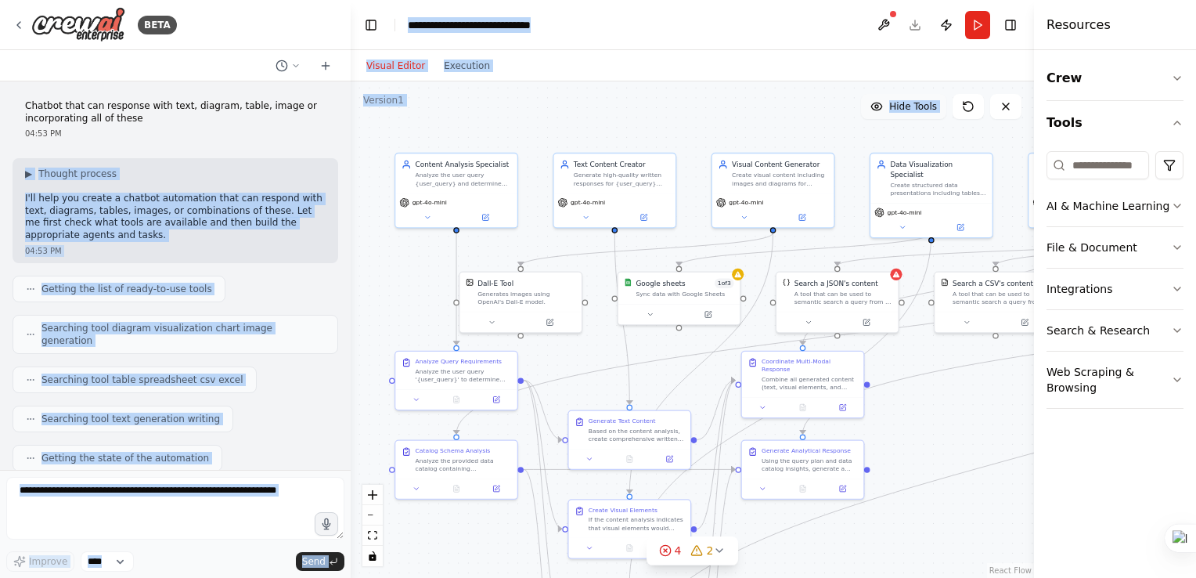
drag, startPoint x: 150, startPoint y: 142, endPoint x: -3, endPoint y: 84, distance: 164.0
click at [0, 84] on html "BETA Chatbot that can response with text, diagram, table, image or incorporatin…" at bounding box center [598, 289] width 1196 height 578
drag, startPoint x: -3, startPoint y: 84, endPoint x: 85, endPoint y: 126, distance: 98.1
click at [85, 126] on div "Chatbot that can response with text, diagram, table, image or incorporating all…" at bounding box center [176, 120] width 326 height 52
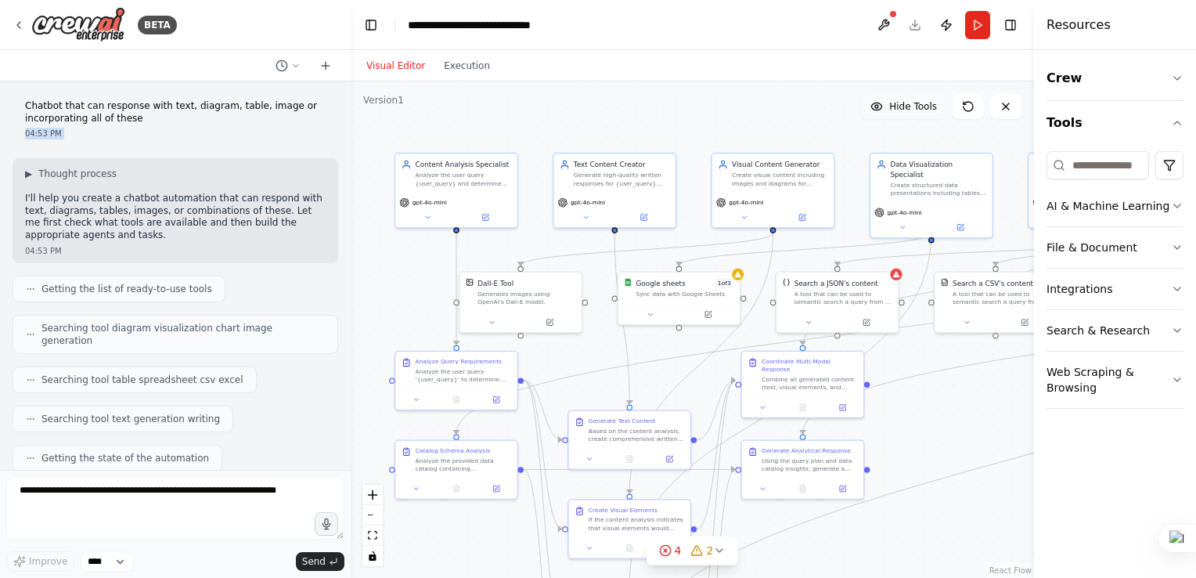
click at [85, 126] on div "Chatbot that can response with text, diagram, table, image or incorporating all…" at bounding box center [176, 120] width 326 height 52
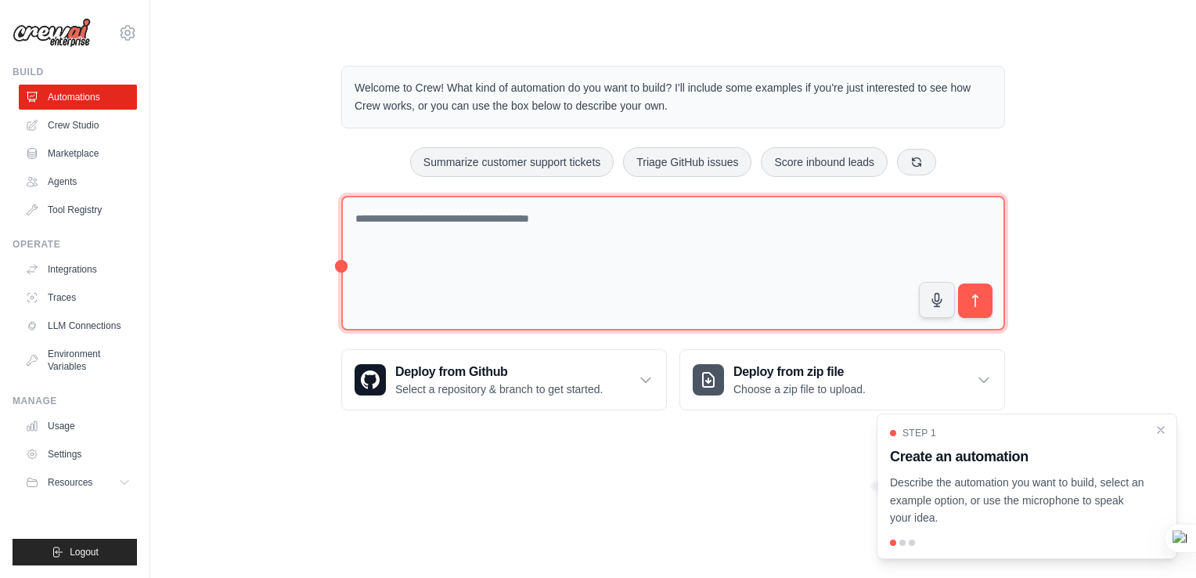
click at [680, 233] on textarea at bounding box center [673, 263] width 664 height 135
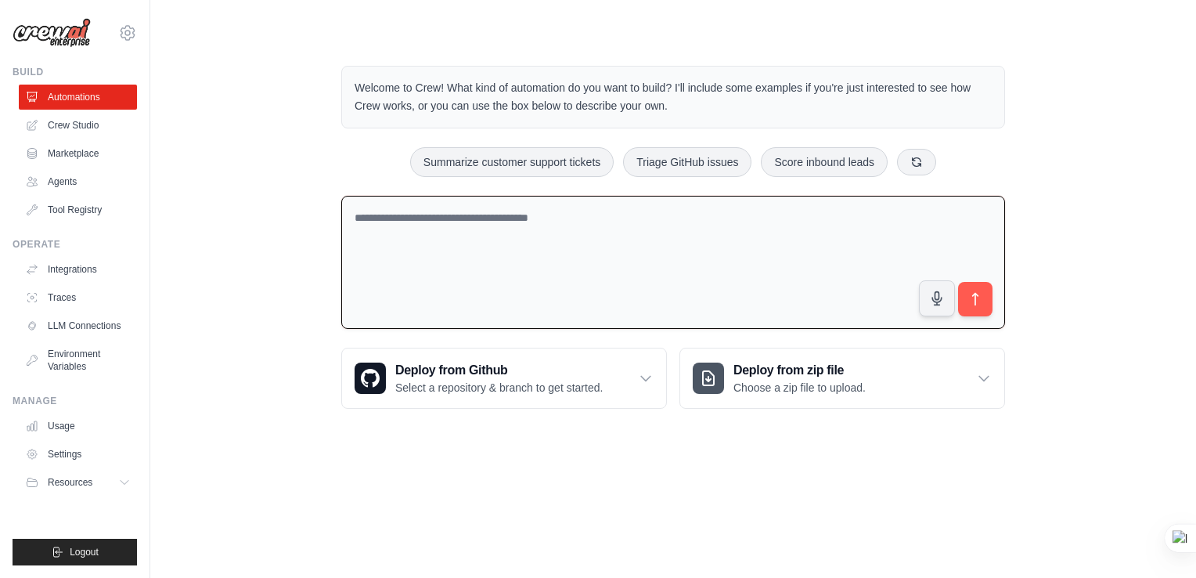
paste textarea "******"
type textarea "******"
click at [525, 255] on textarea at bounding box center [673, 263] width 664 height 134
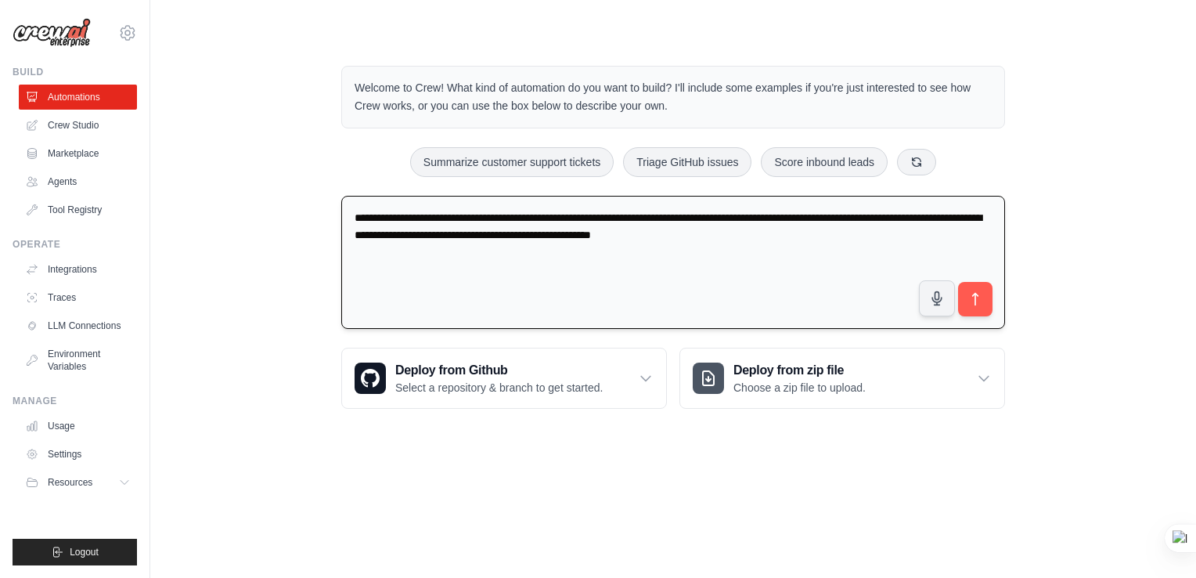
type textarea "**********"
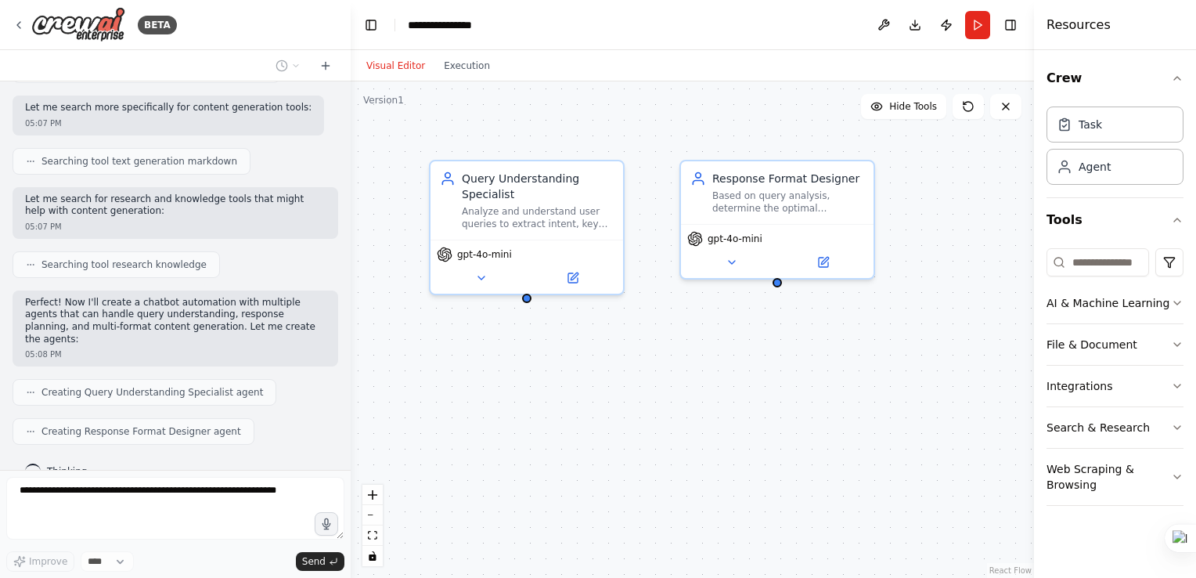
scroll to position [398, 0]
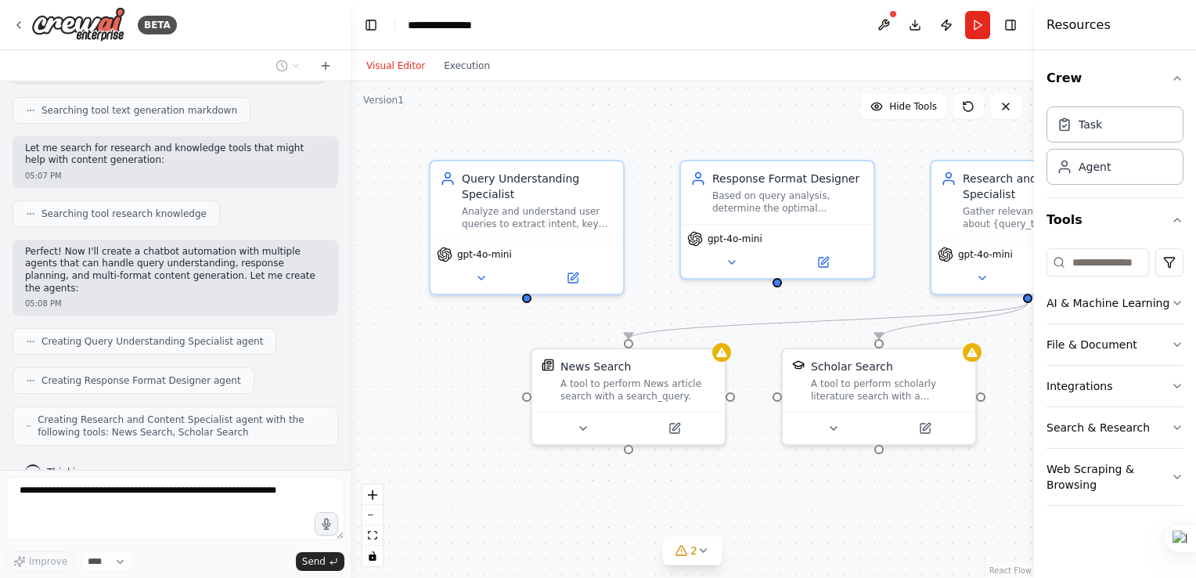
drag, startPoint x: 622, startPoint y: 517, endPoint x: 431, endPoint y: 494, distance: 193.2
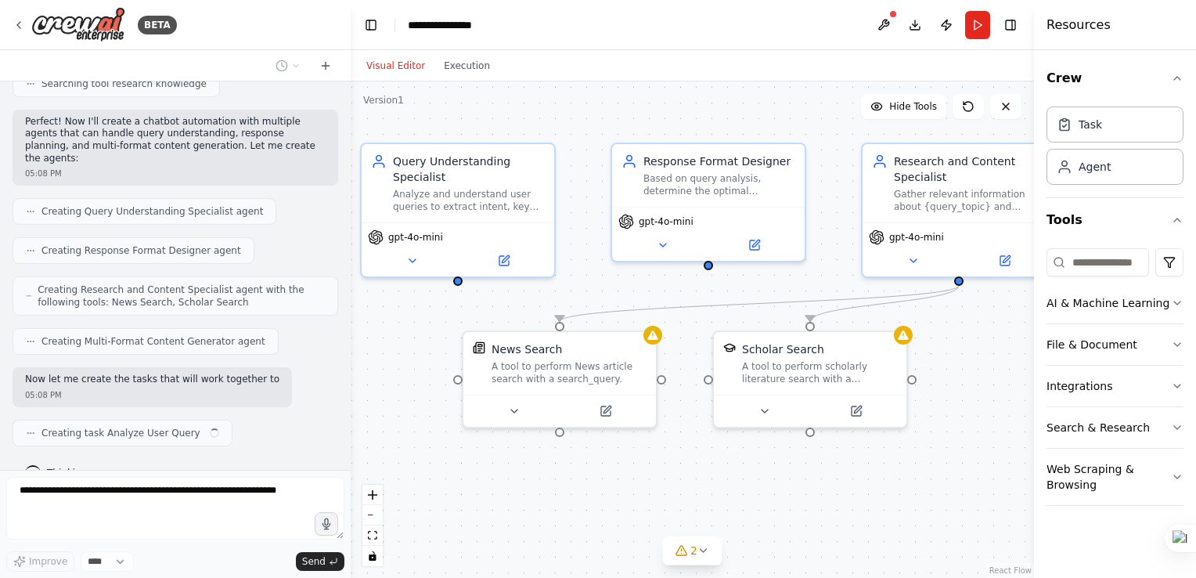
scroll to position [540, 0]
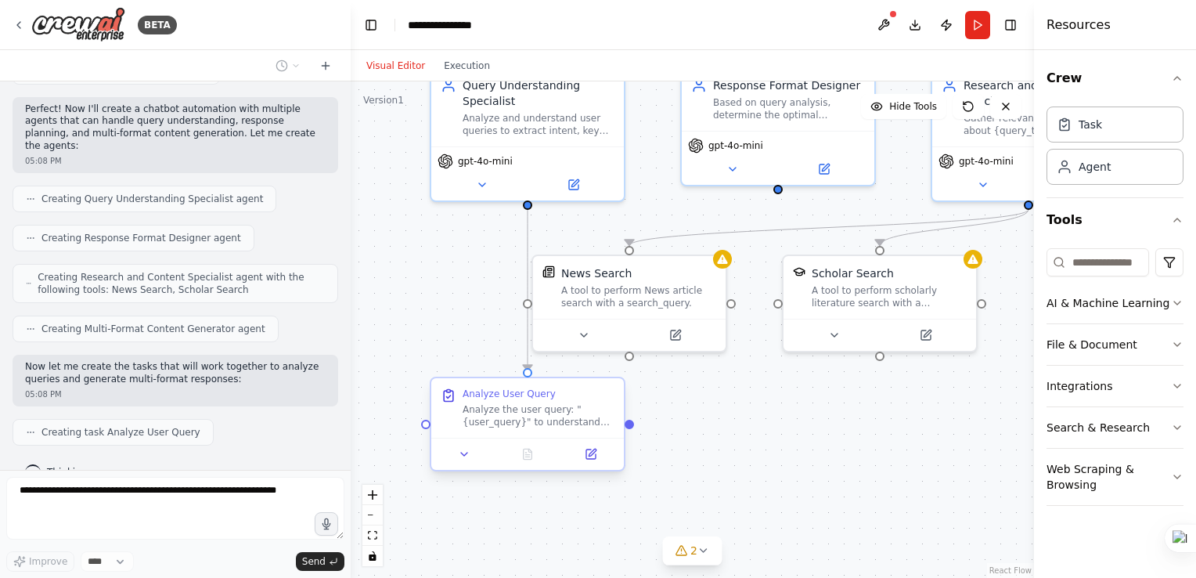
click at [430, 400] on div "Analyze User Query Analyze the user query: "{user_query}" to understand the int…" at bounding box center [528, 424] width 196 height 95
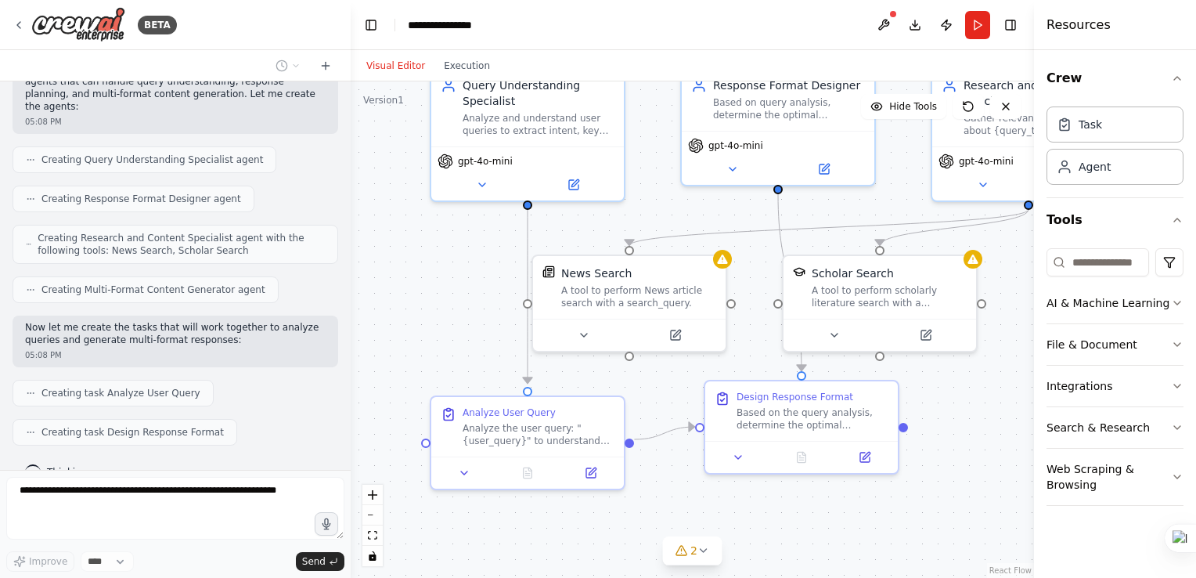
click at [428, 420] on div ".deletable-edge-delete-btn { width: 20px; height: 20px; border: 0px solid #ffff…" at bounding box center [693, 329] width 684 height 496
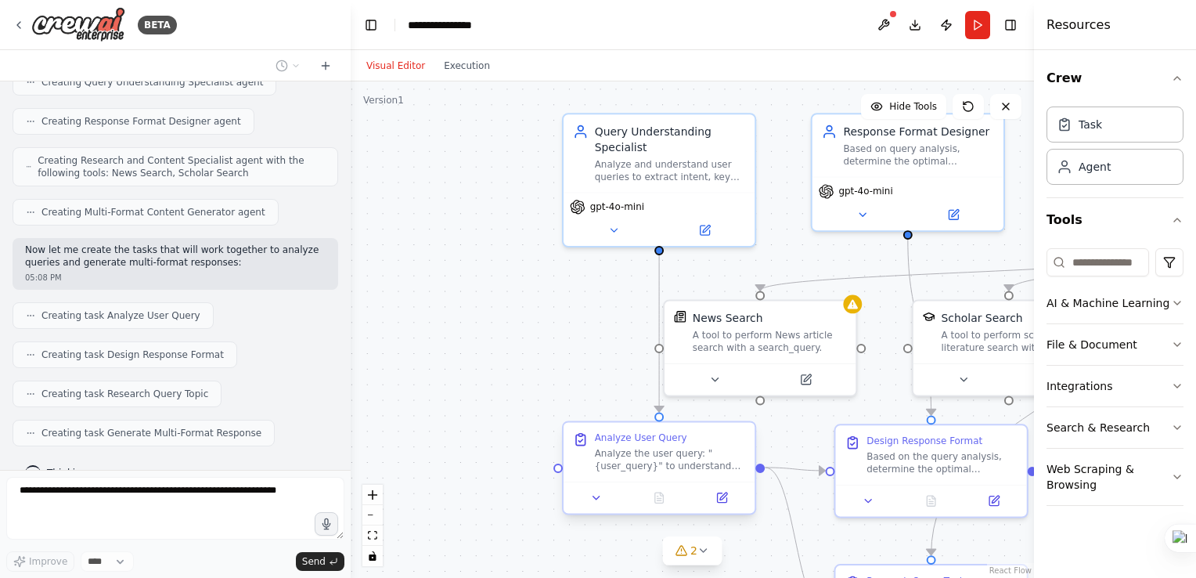
scroll to position [748, 0]
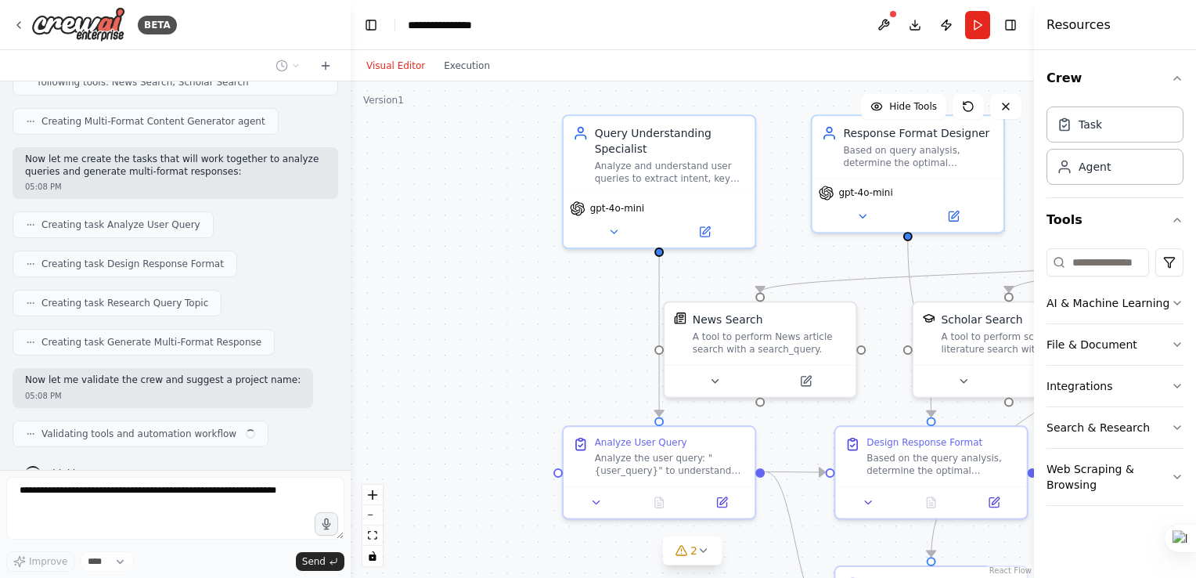
drag, startPoint x: 561, startPoint y: 464, endPoint x: 489, endPoint y: 443, distance: 74.9
click at [489, 443] on div ".deletable-edge-delete-btn { width: 20px; height: 20px; border: 0px solid #ffff…" at bounding box center [693, 329] width 684 height 496
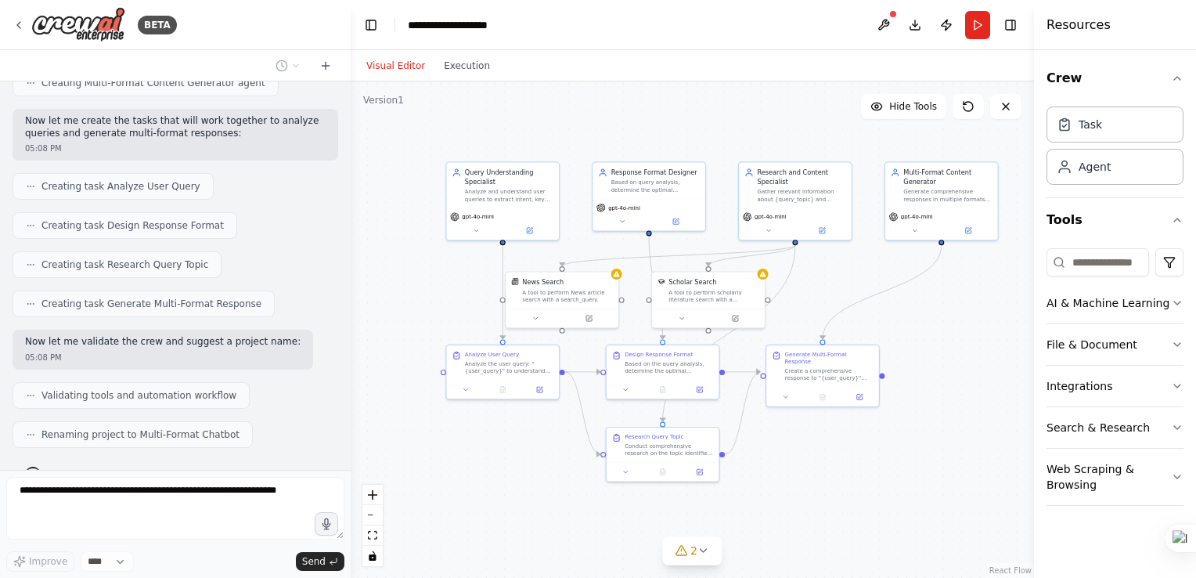
drag, startPoint x: 570, startPoint y: 427, endPoint x: 384, endPoint y: 344, distance: 203.6
click at [384, 344] on div ".deletable-edge-delete-btn { width: 20px; height: 20px; border: 0px solid #ffff…" at bounding box center [693, 329] width 684 height 496
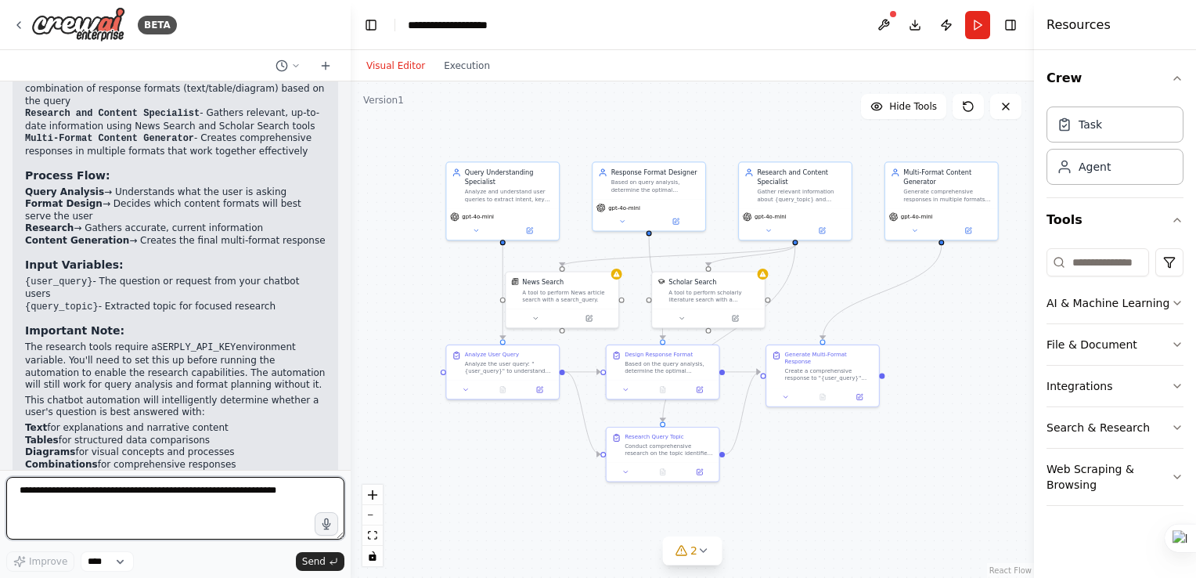
scroll to position [1300, 0]
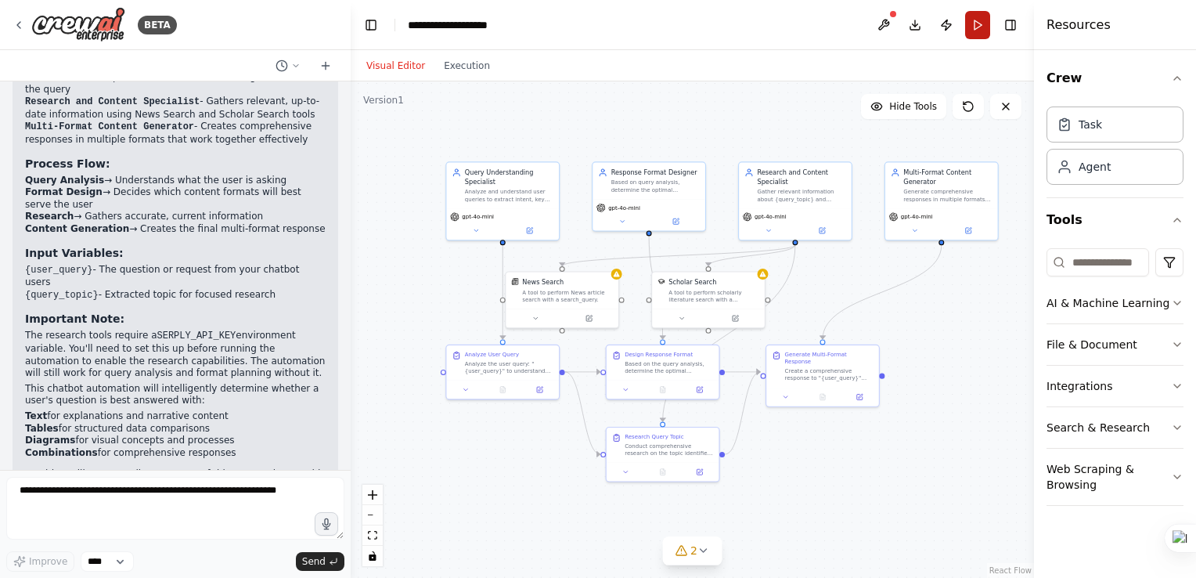
click at [976, 20] on button "Run" at bounding box center [977, 25] width 25 height 28
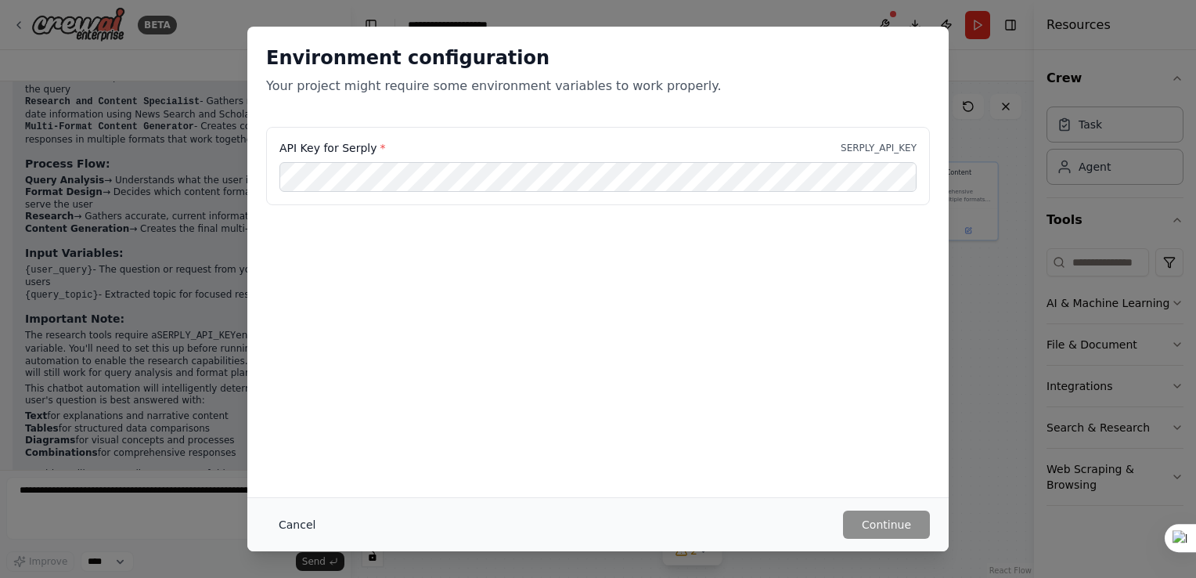
click at [285, 530] on button "Cancel" at bounding box center [297, 524] width 62 height 28
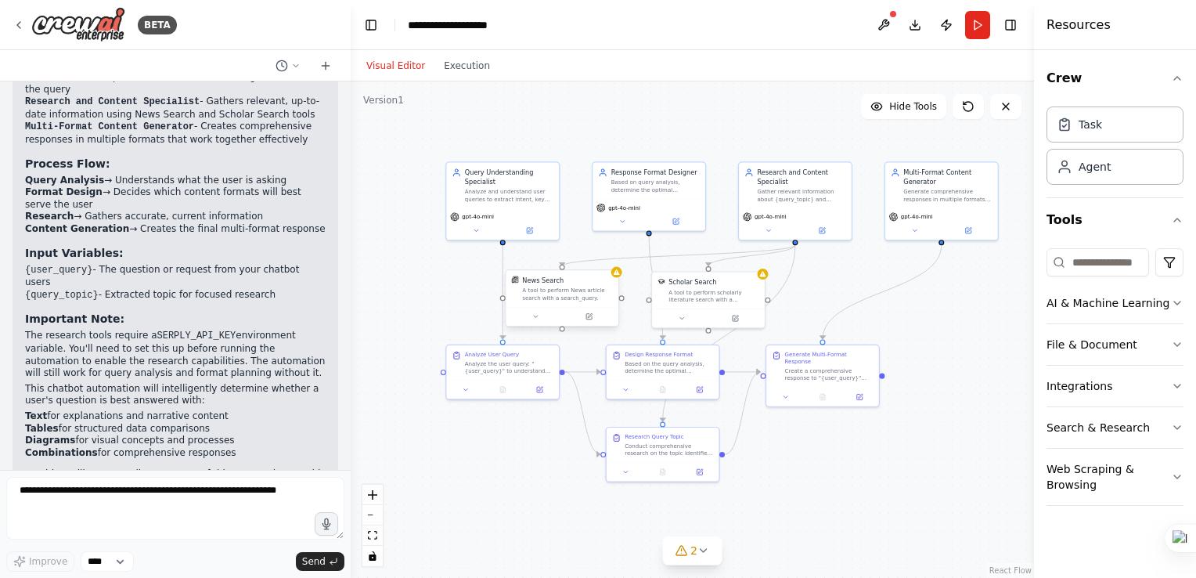
click at [534, 288] on div "A tool to perform News article search with a search_query." at bounding box center [567, 294] width 91 height 15
click at [685, 313] on icon at bounding box center [681, 316] width 7 height 7
click at [557, 303] on div "News Search A tool to perform News article search with a search_query." at bounding box center [562, 288] width 113 height 37
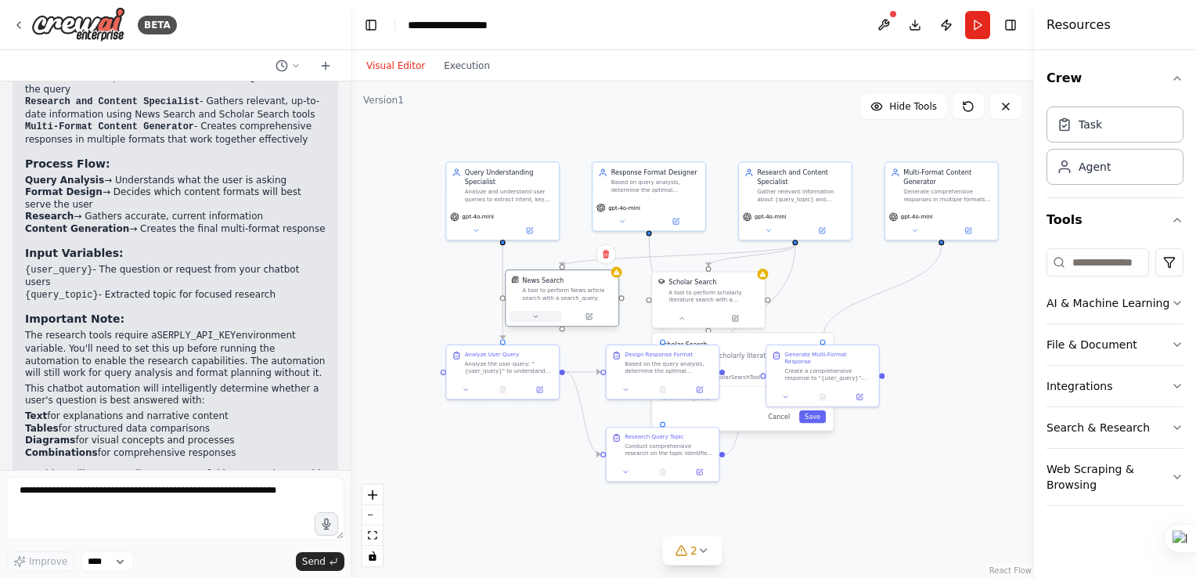
click at [532, 319] on icon at bounding box center [535, 316] width 7 height 7
click at [577, 394] on button "Advanced Options" at bounding box center [597, 398] width 167 height 9
click at [575, 446] on input "text" at bounding box center [596, 448] width 154 height 16
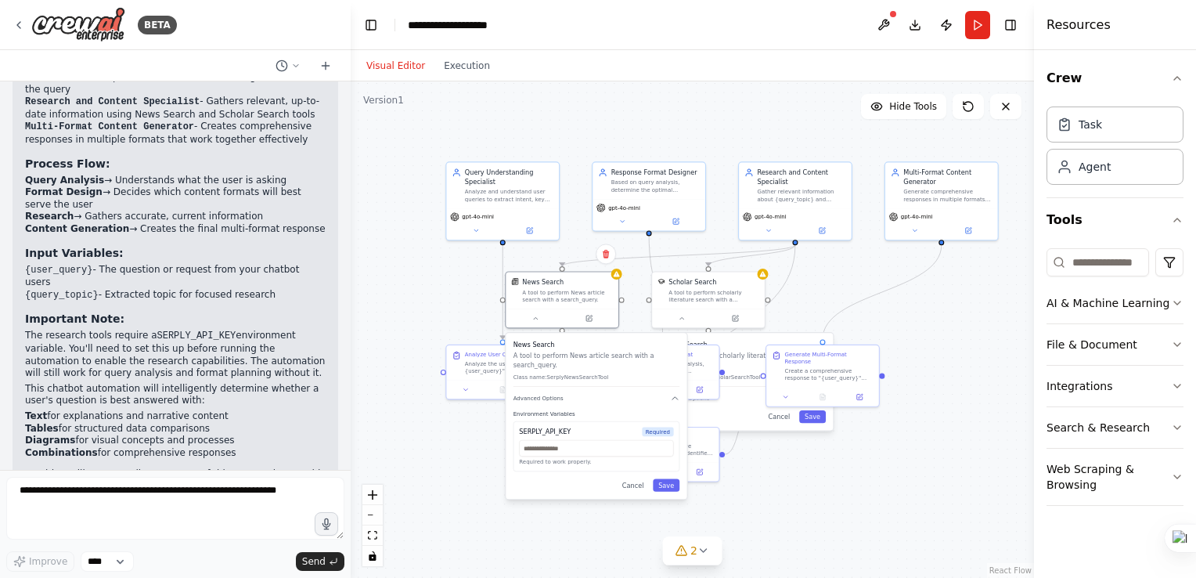
click at [423, 302] on div ".deletable-edge-delete-btn { width: 20px; height: 20px; border: 0px solid #ffff…" at bounding box center [693, 329] width 684 height 496
click at [548, 297] on div "A tool to perform News article search with a search_query." at bounding box center [567, 294] width 91 height 15
click at [604, 257] on icon at bounding box center [605, 253] width 9 height 9
click at [564, 257] on button "Confirm" at bounding box center [562, 253] width 56 height 19
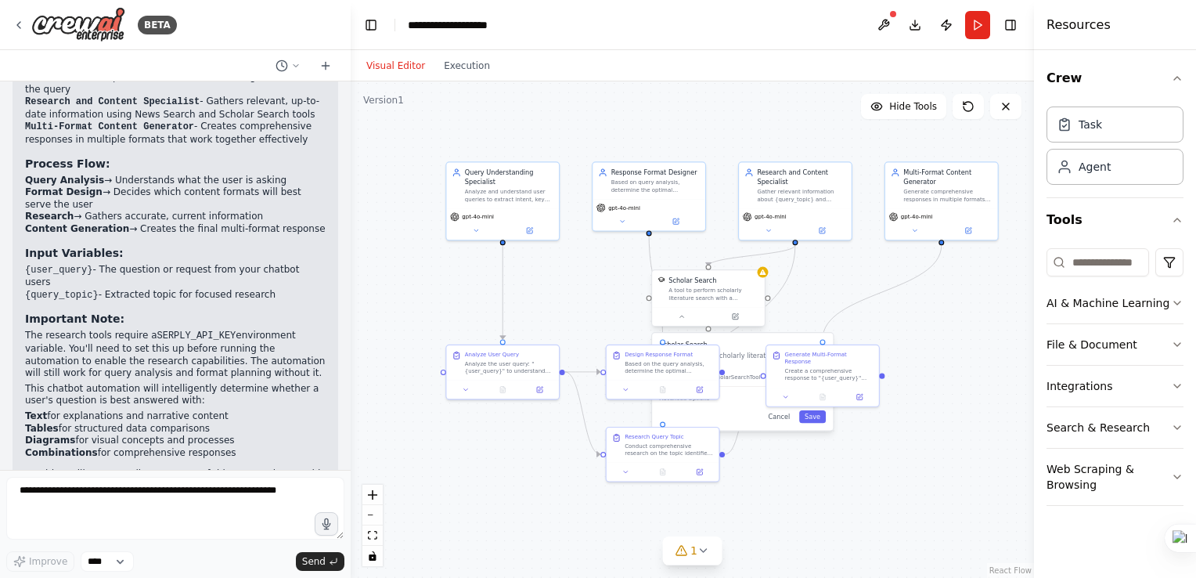
click at [711, 301] on div "A tool to perform scholarly literature search with a search_query." at bounding box center [714, 294] width 91 height 15
click at [750, 258] on icon at bounding box center [752, 254] width 6 height 9
click at [694, 262] on button "Confirm" at bounding box center [708, 253] width 56 height 19
click at [969, 26] on button "Run" at bounding box center [977, 25] width 25 height 28
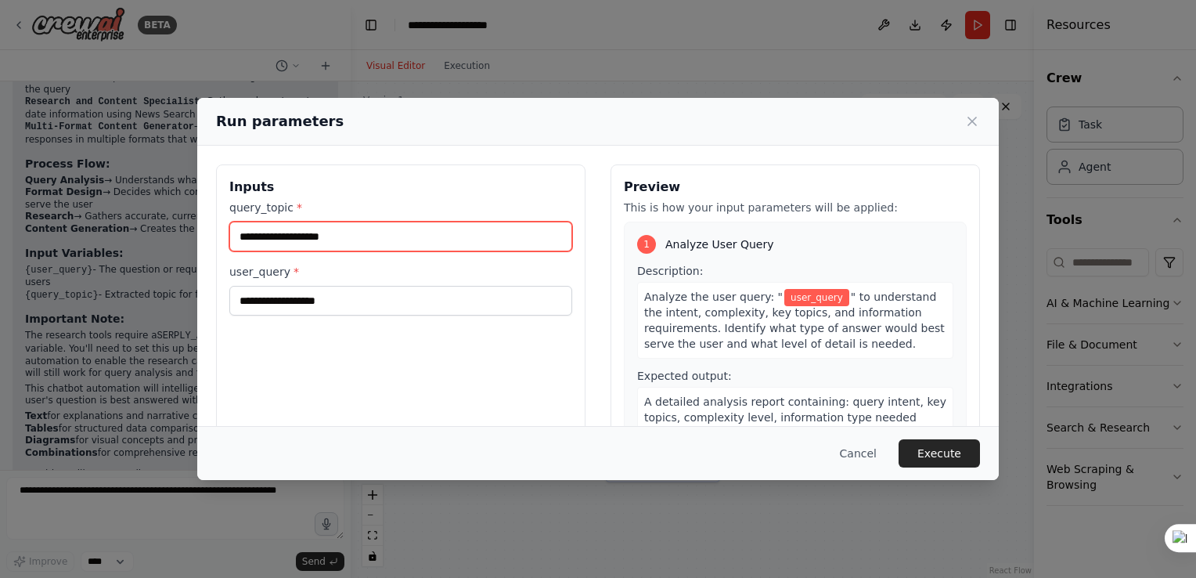
click at [404, 242] on input "query_topic *" at bounding box center [400, 237] width 343 height 30
type input "*"
type input "**********"
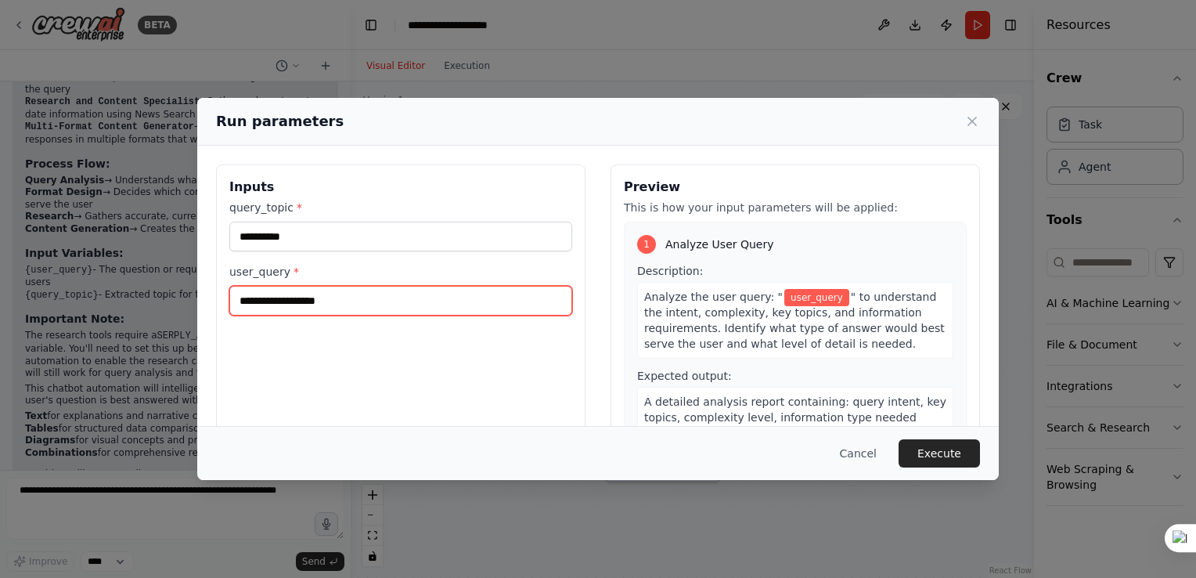
click at [359, 301] on input "user_query *" at bounding box center [400, 301] width 343 height 30
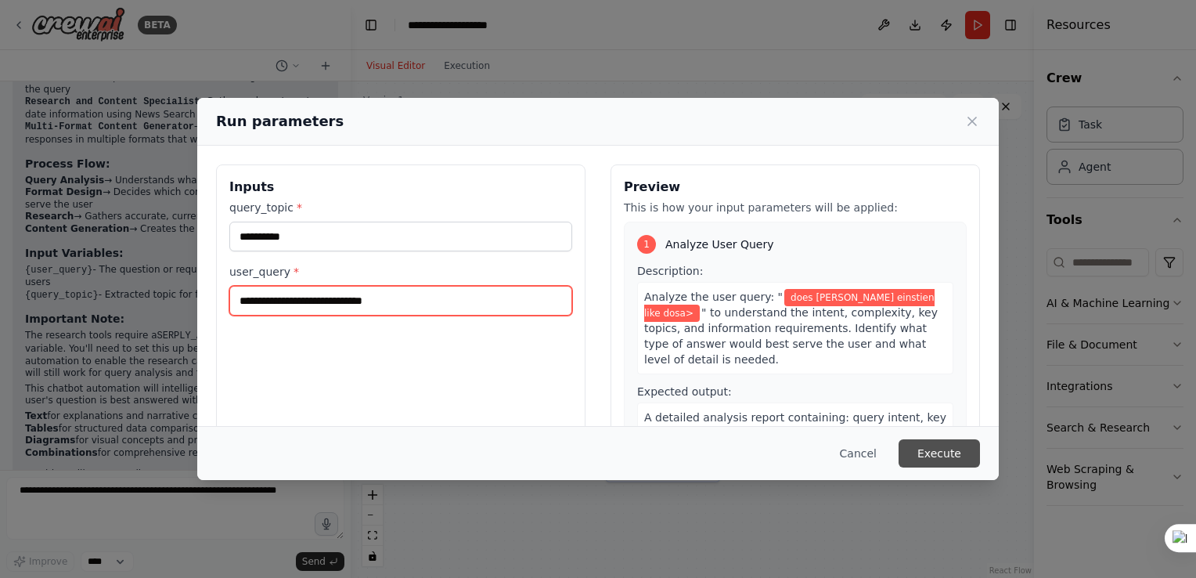
type input "**********"
click at [930, 451] on button "Execute" at bounding box center [939, 453] width 81 height 28
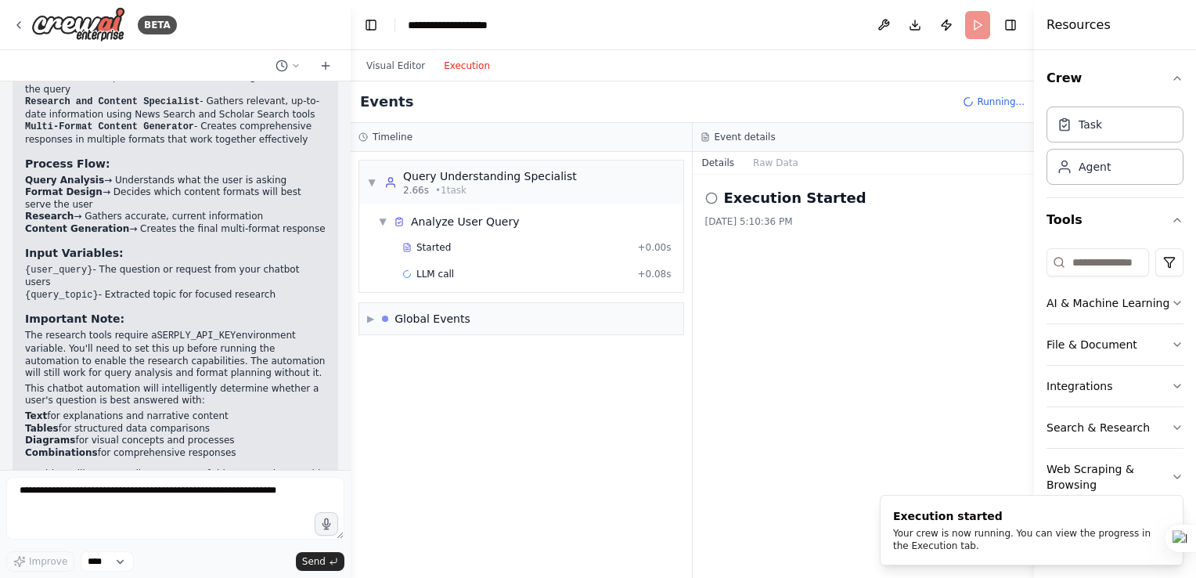
click at [456, 70] on button "Execution" at bounding box center [467, 65] width 65 height 19
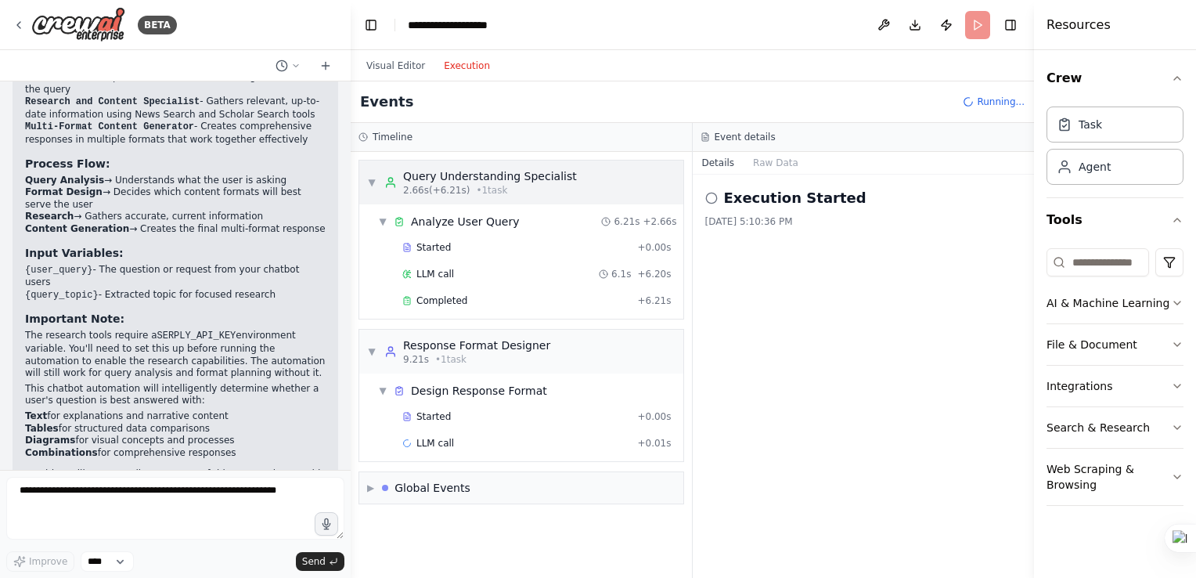
click at [529, 189] on div "2.66s (+6.21s) • 1 task" at bounding box center [490, 190] width 174 height 13
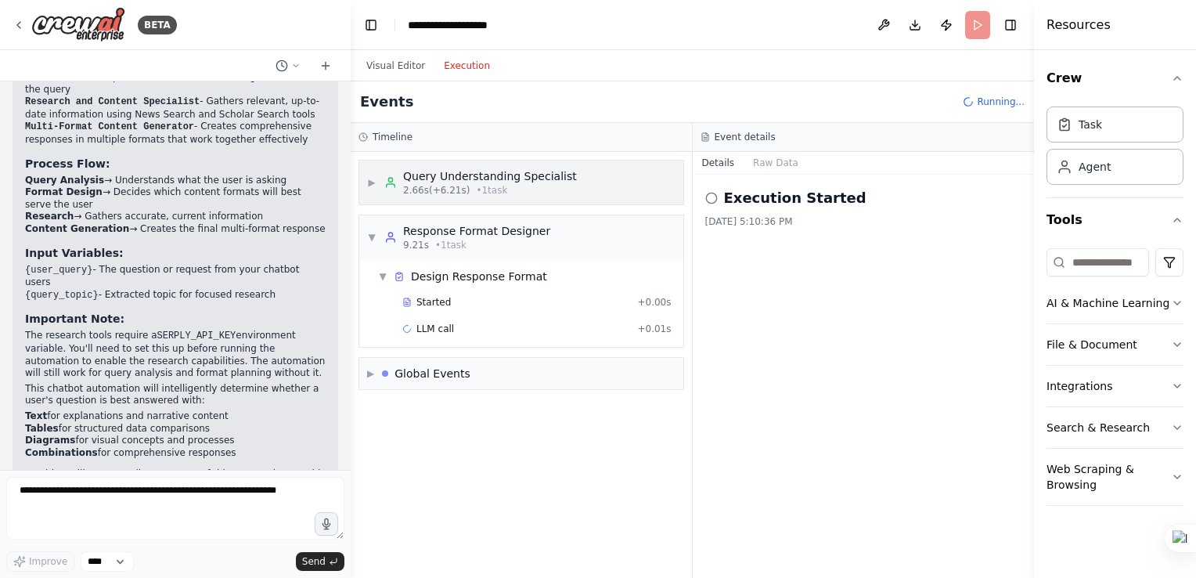
click at [529, 189] on div "2.66s (+6.21s) • 1 task" at bounding box center [490, 190] width 174 height 13
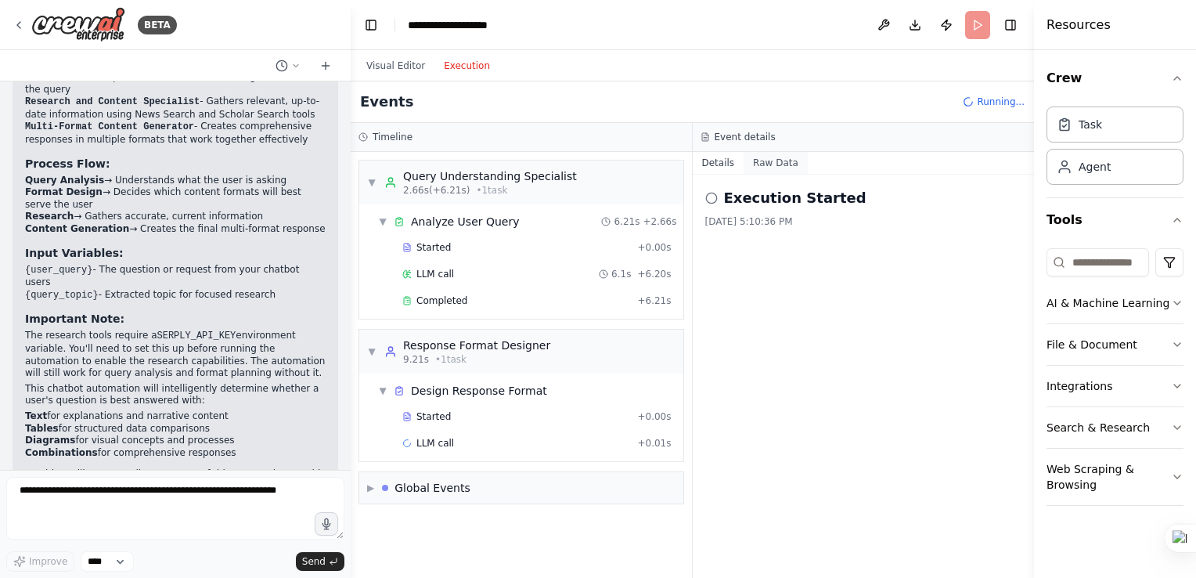
click at [766, 161] on button "Raw Data" at bounding box center [776, 163] width 64 height 22
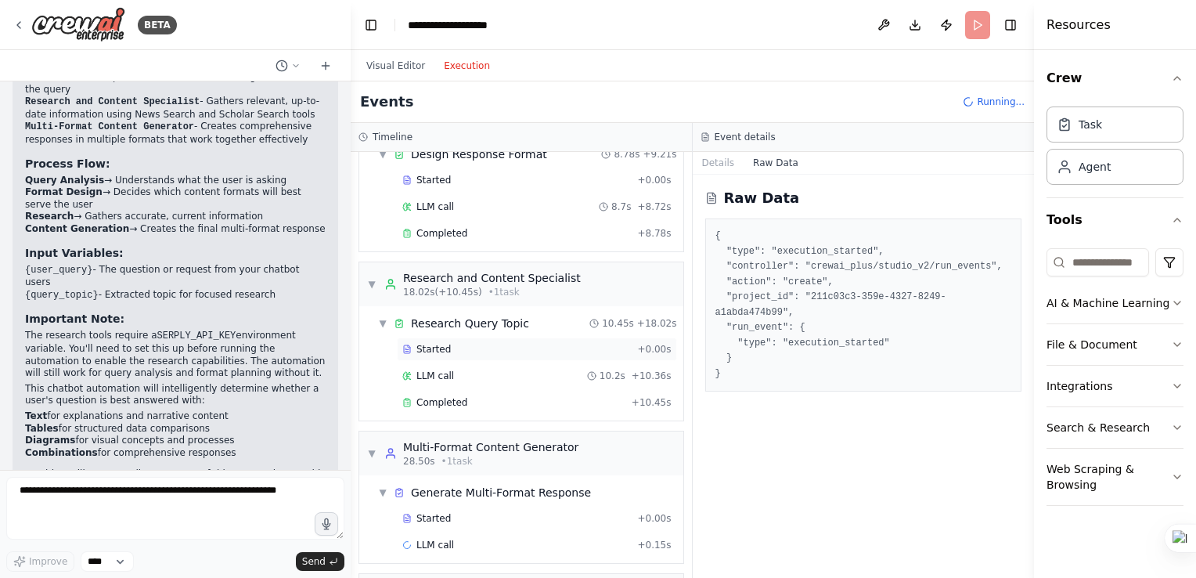
scroll to position [276, 0]
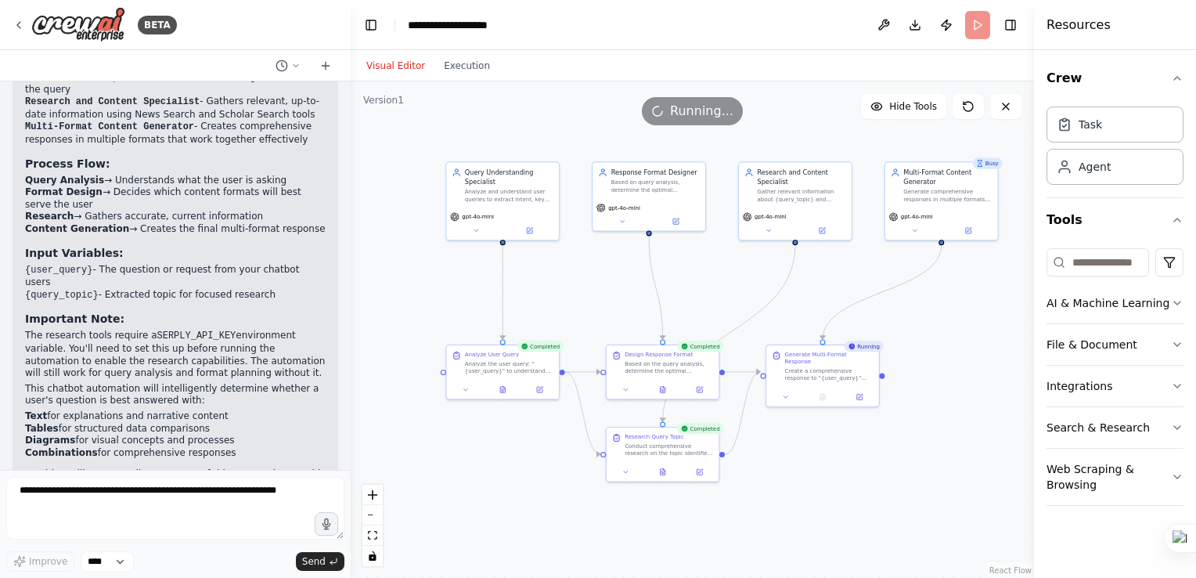
click at [391, 67] on button "Visual Editor" at bounding box center [396, 65] width 78 height 19
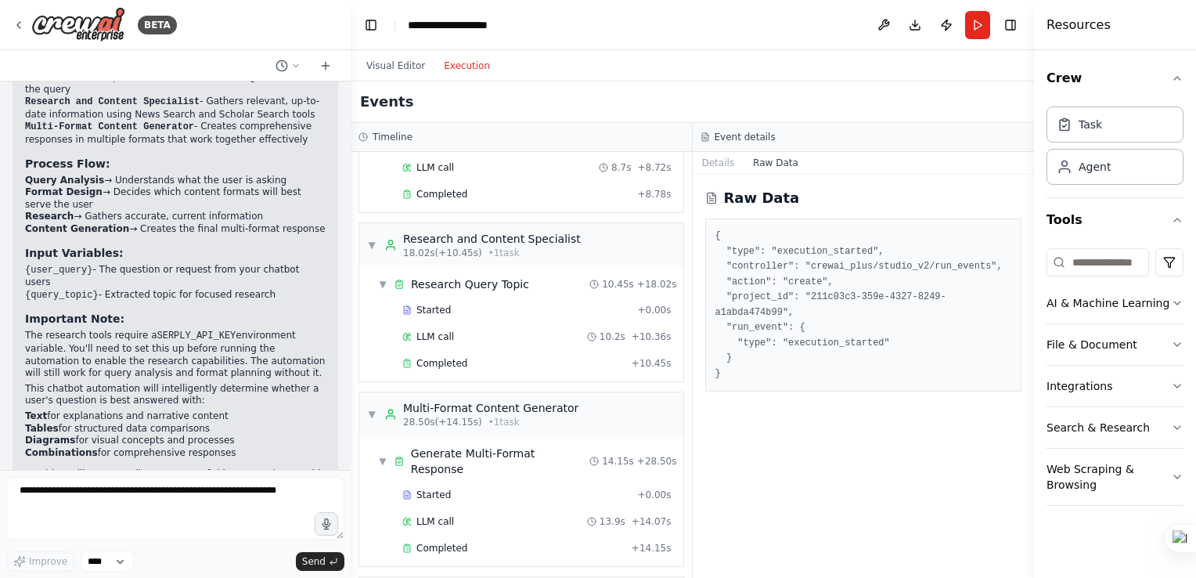
click at [449, 73] on button "Execution" at bounding box center [467, 65] width 65 height 19
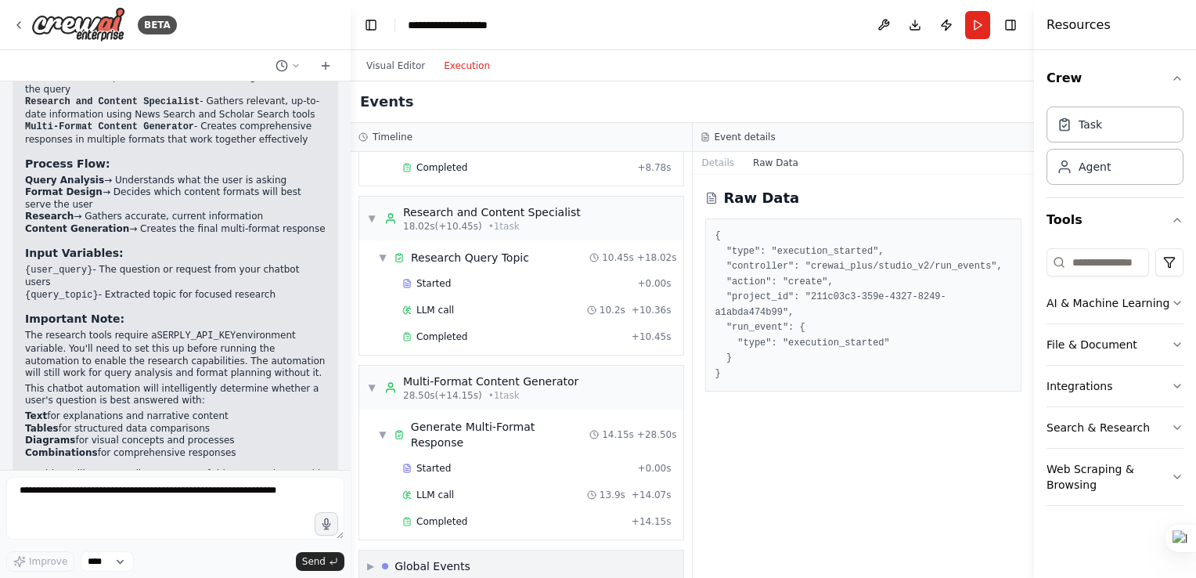
click at [515, 550] on div "▶ Global Events" at bounding box center [521, 565] width 324 height 31
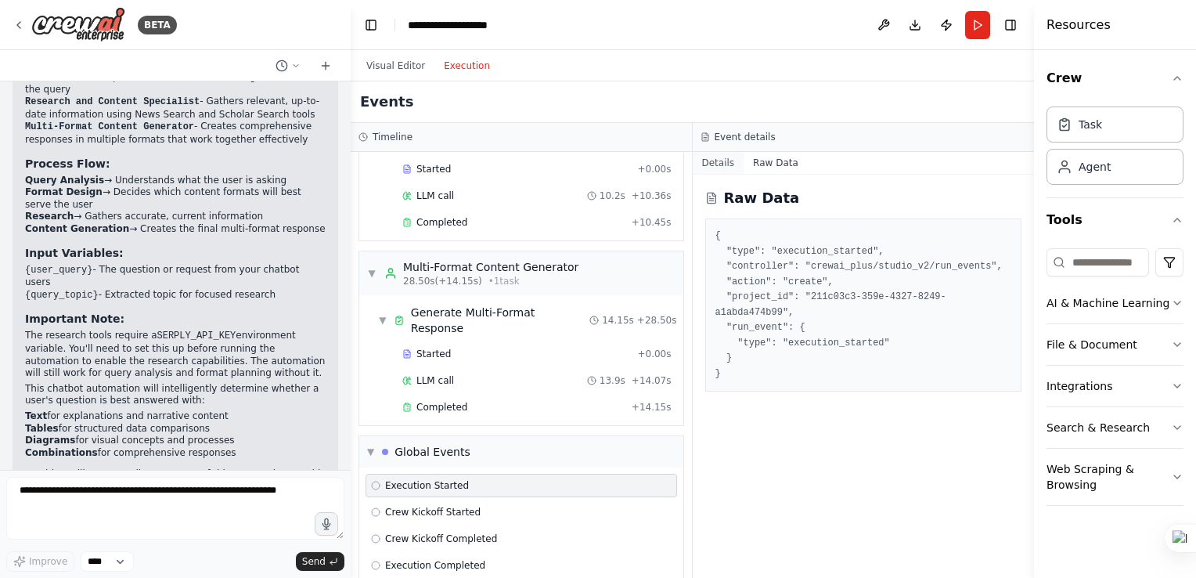
click at [707, 166] on button "Details" at bounding box center [719, 163] width 52 height 22
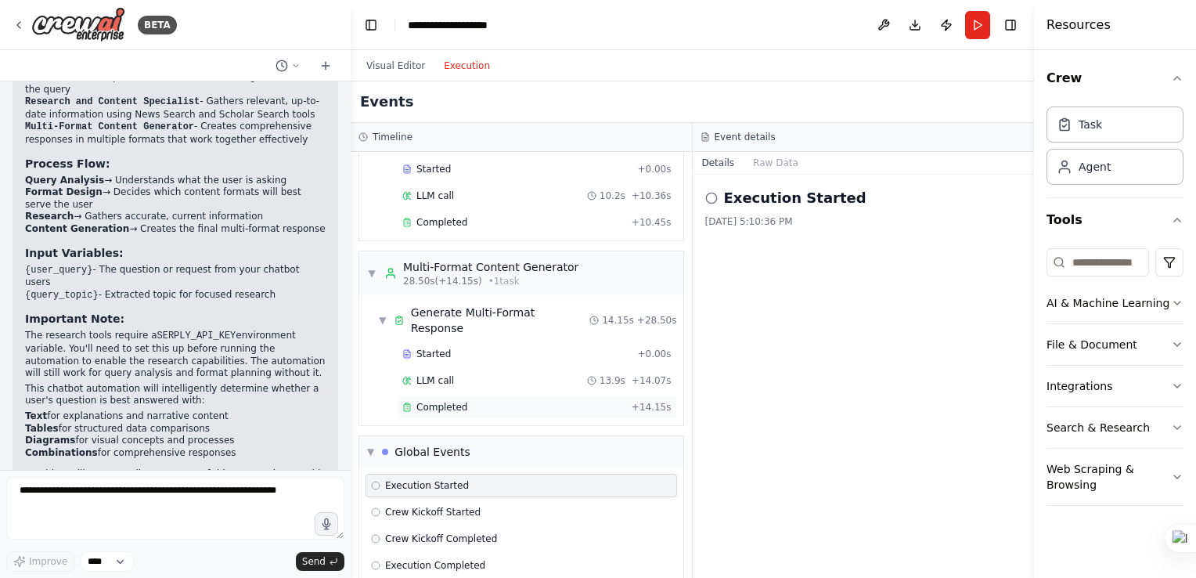
click at [441, 401] on span "Completed" at bounding box center [442, 407] width 51 height 13
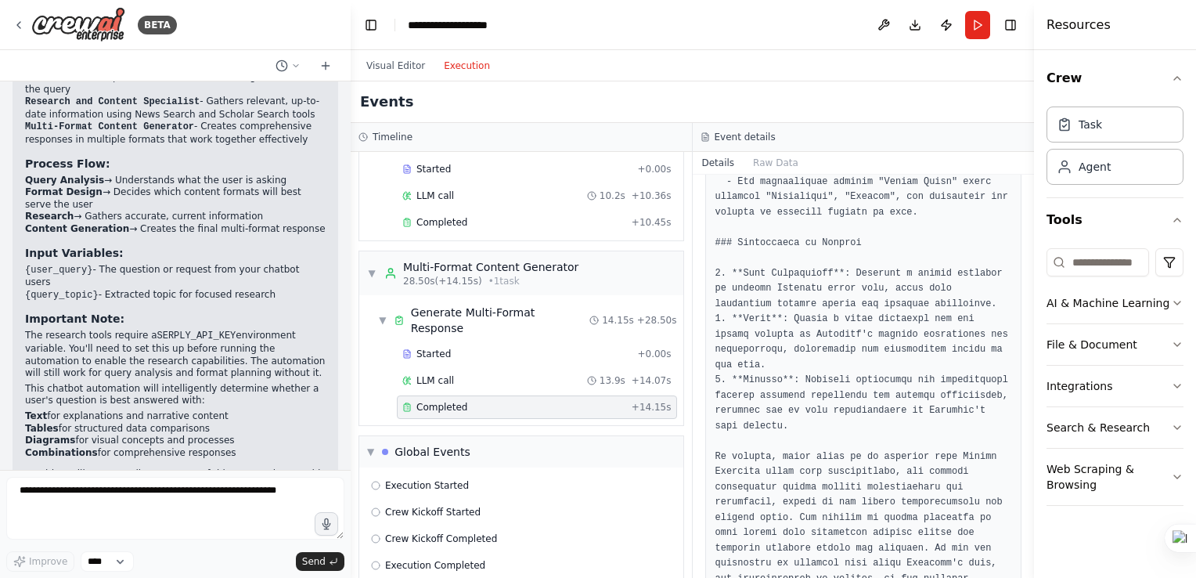
scroll to position [1456, 0]
